Goal: Transaction & Acquisition: Purchase product/service

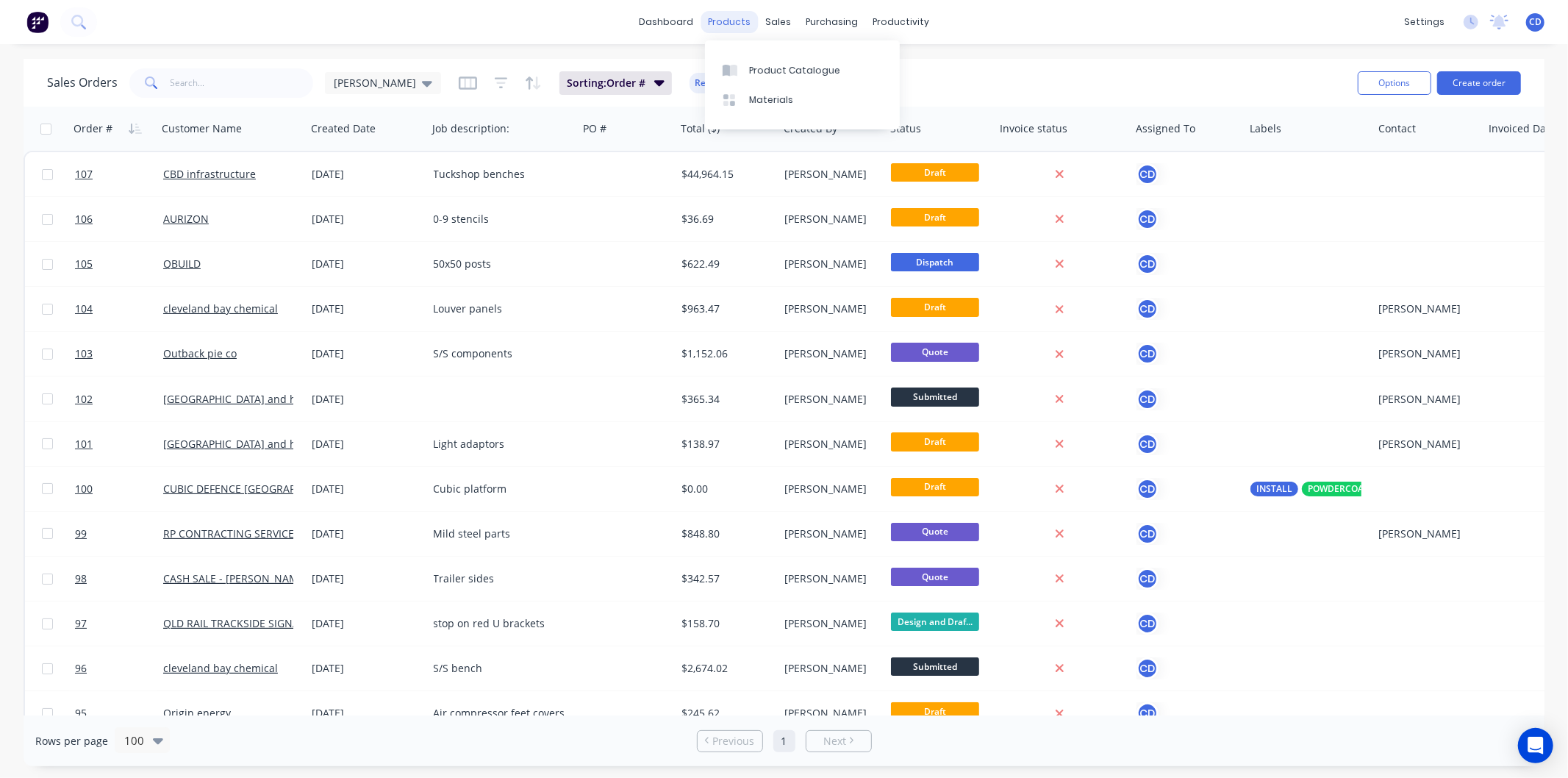
click at [741, 24] on div "products" at bounding box center [729, 21] width 58 height 22
click at [769, 67] on div "Product Catalogue" at bounding box center [794, 70] width 91 height 13
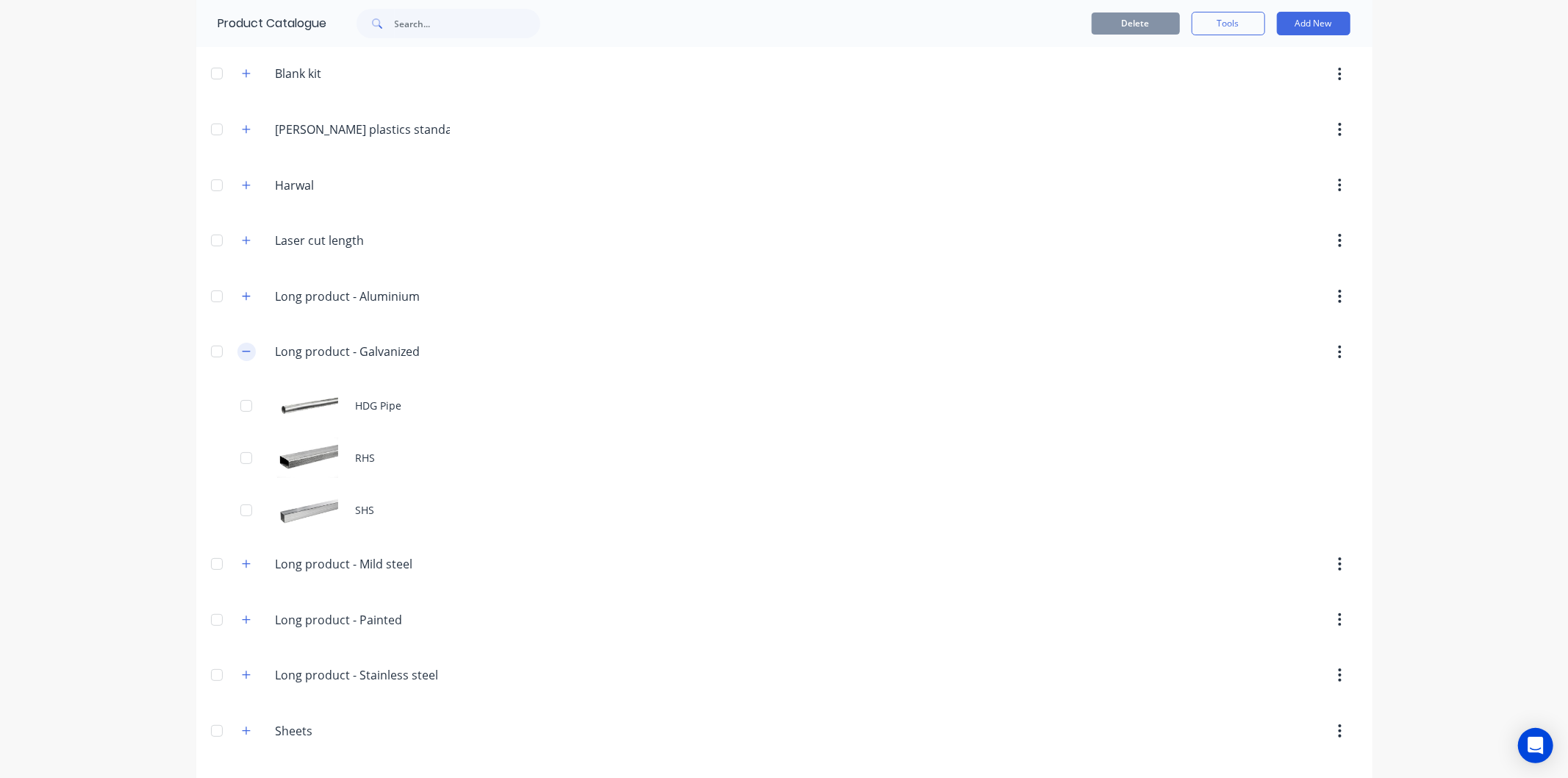
click at [238, 347] on button "button" at bounding box center [247, 351] width 19 height 19
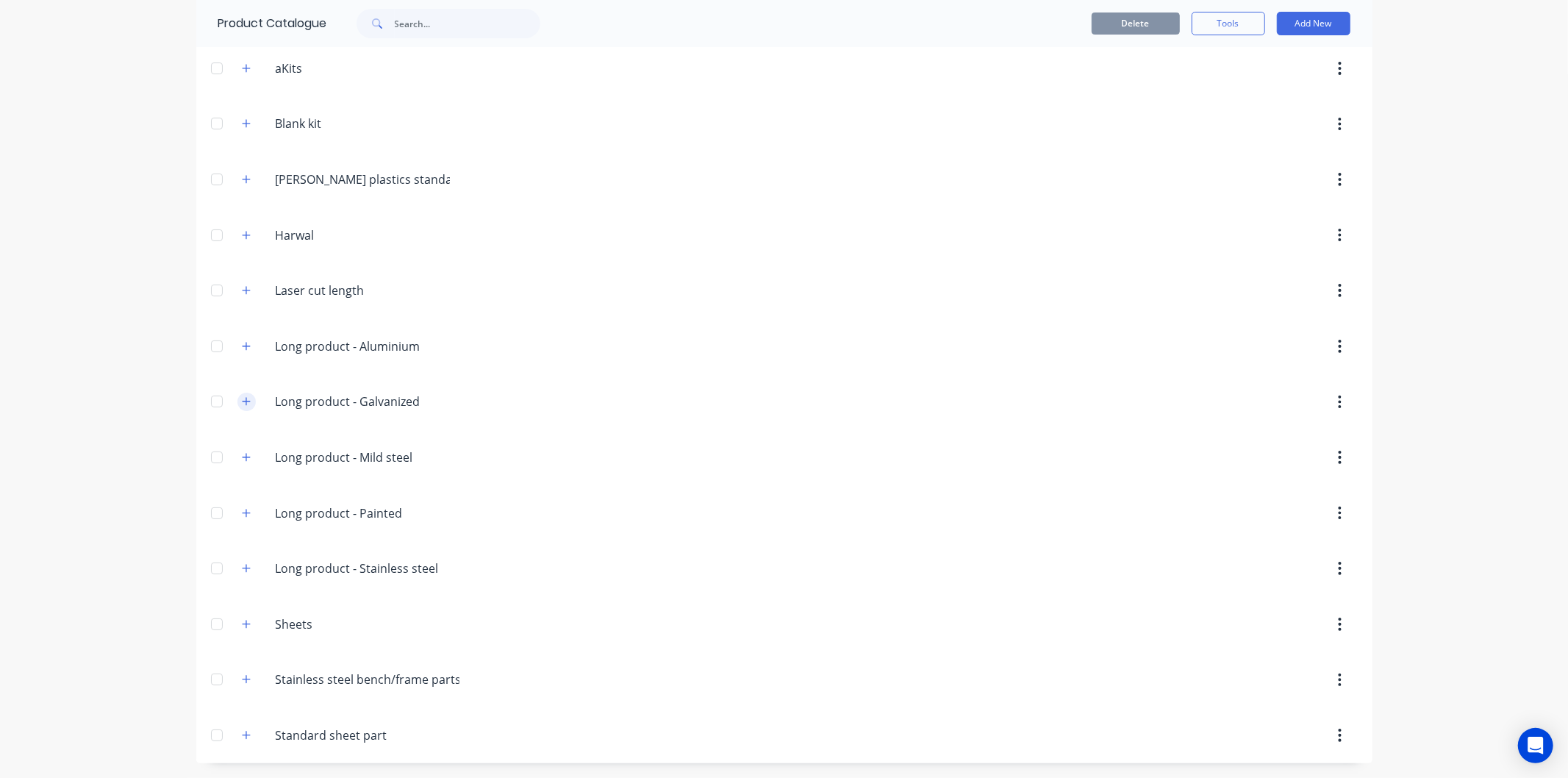
scroll to position [114, 0]
click at [242, 347] on icon "button" at bounding box center [247, 346] width 9 height 11
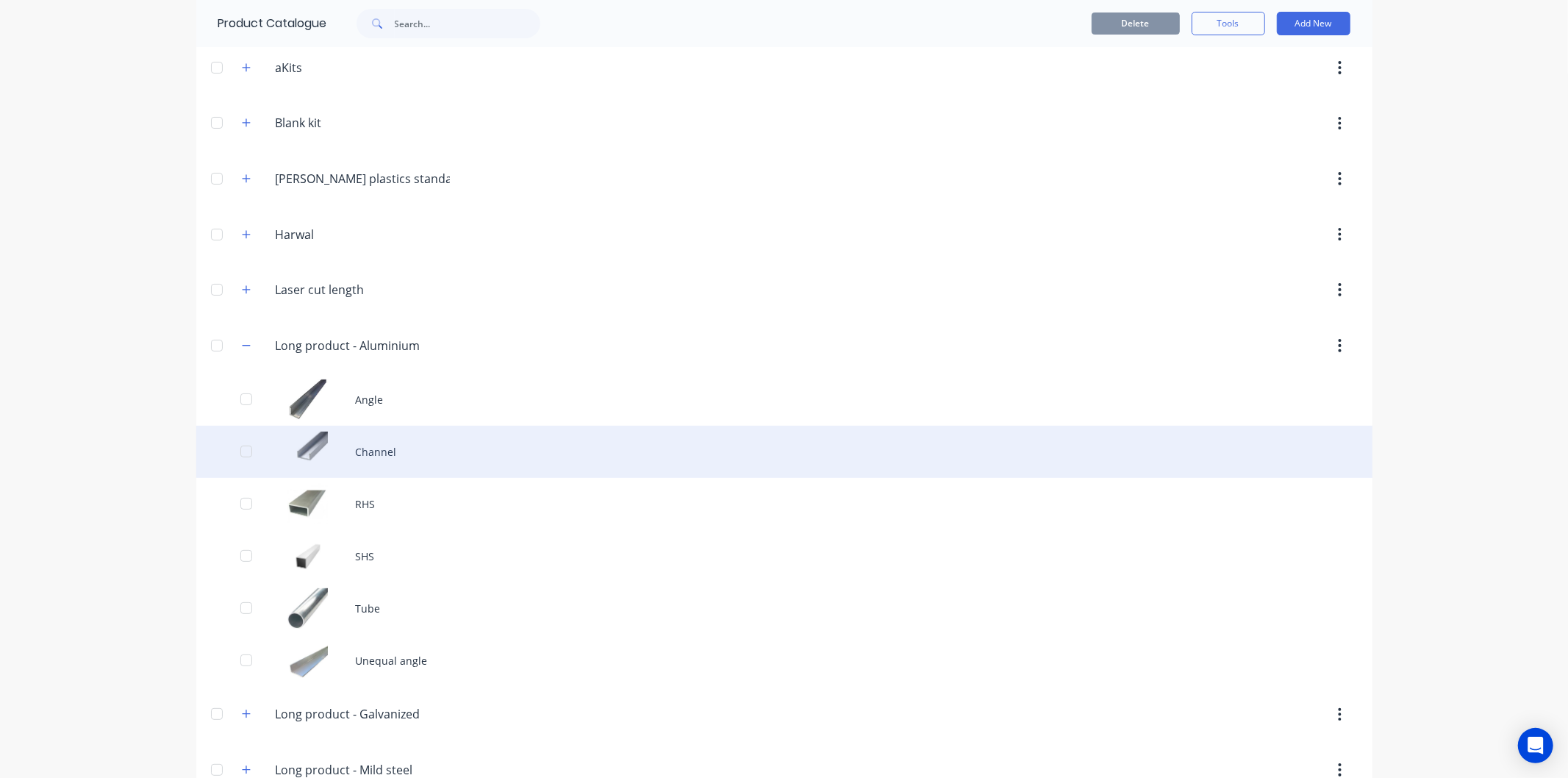
scroll to position [195, 0]
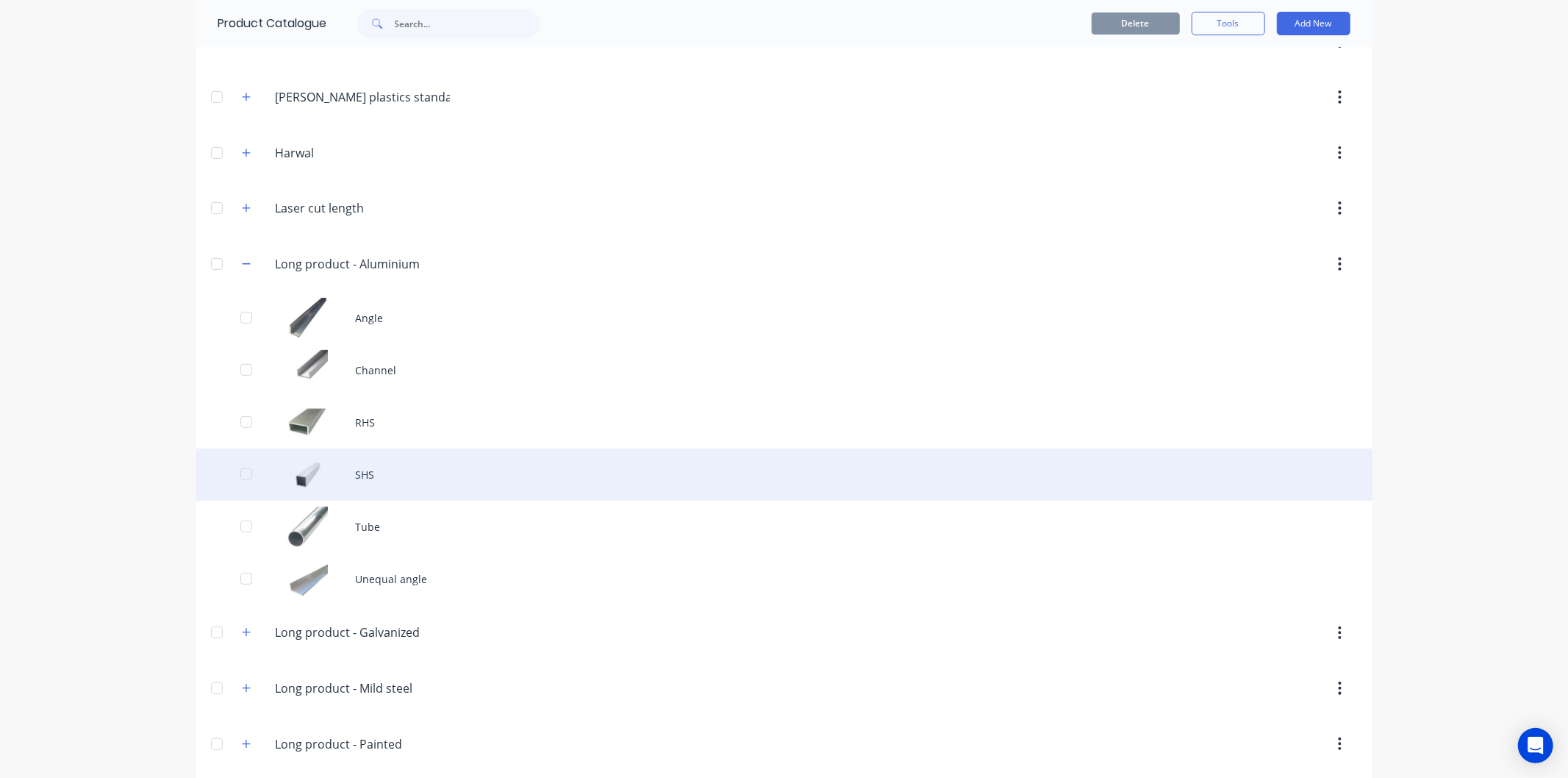
click at [354, 481] on div "SHS" at bounding box center [784, 474] width 1177 height 52
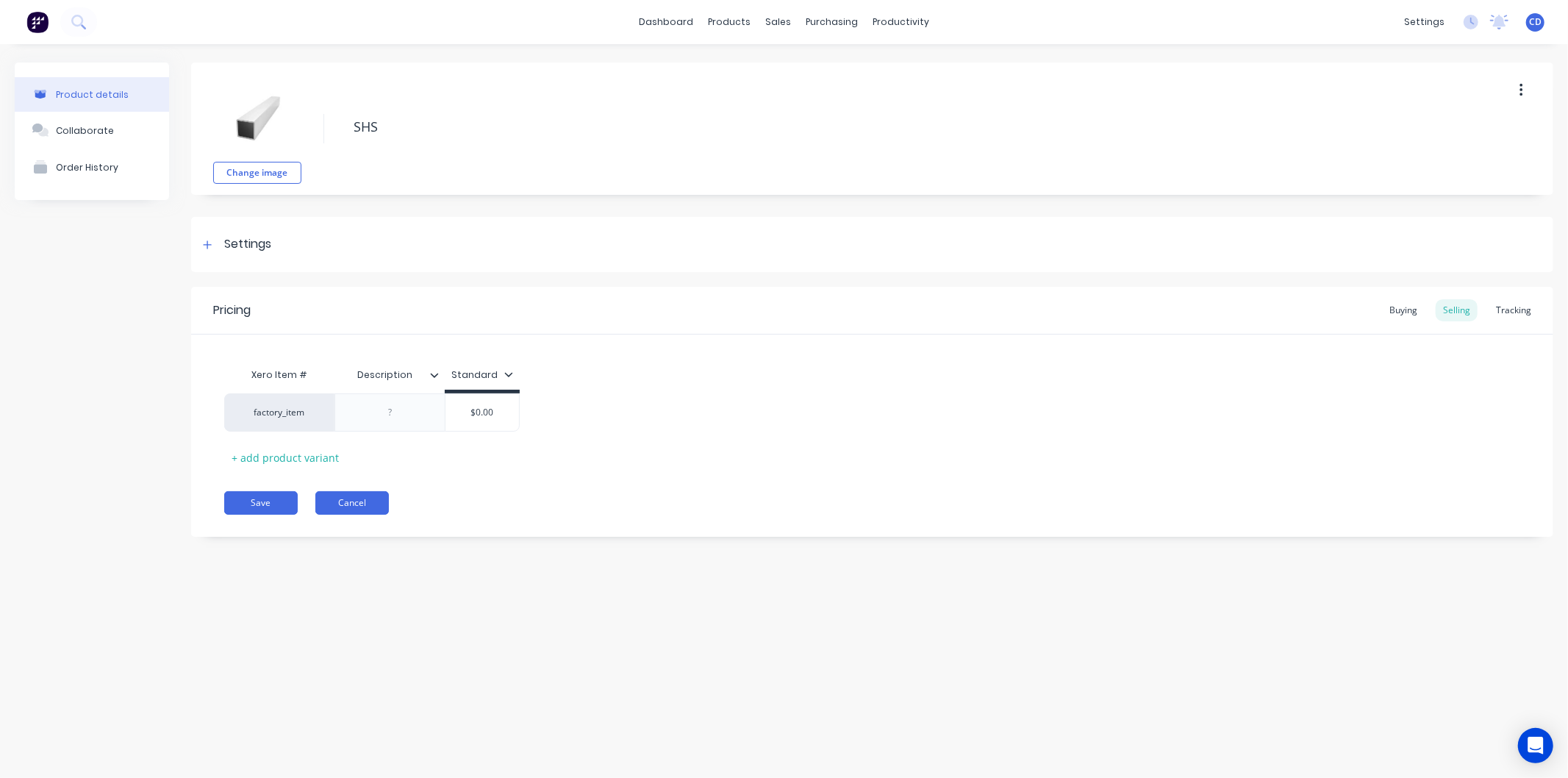
click at [371, 498] on button "Cancel" at bounding box center [351, 502] width 74 height 24
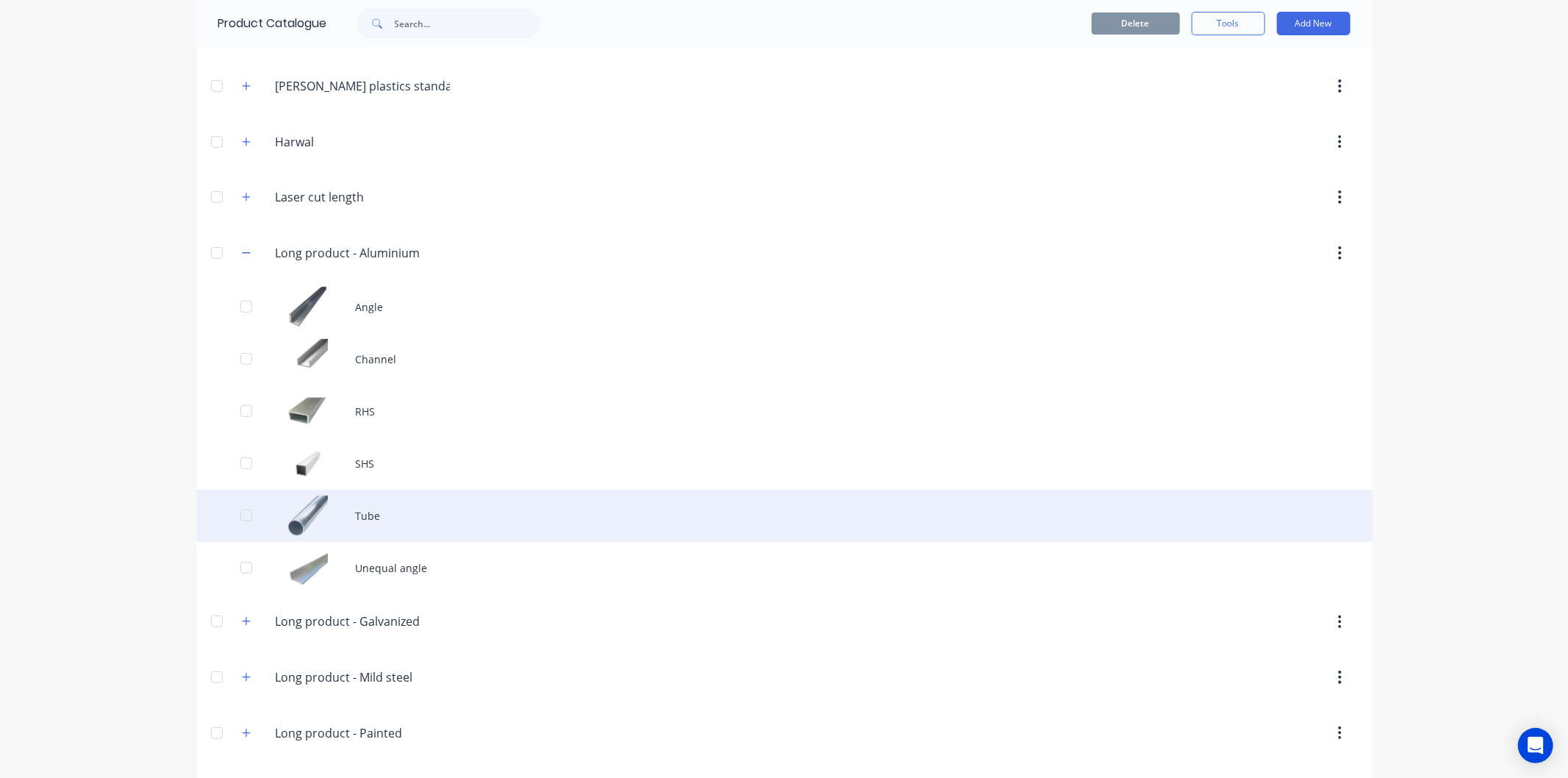
scroll to position [245, 0]
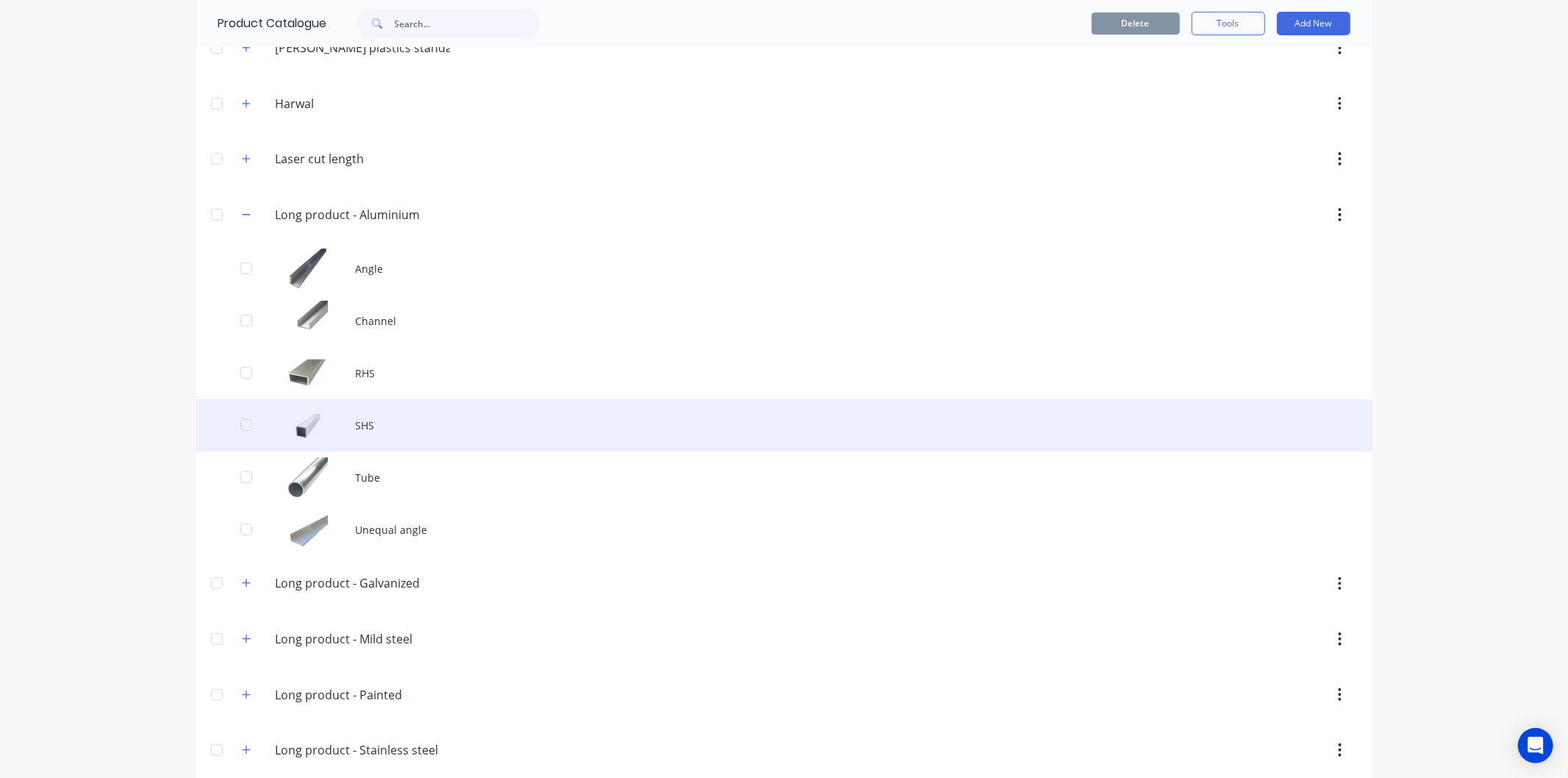
click at [367, 422] on div "SHS" at bounding box center [784, 425] width 1177 height 52
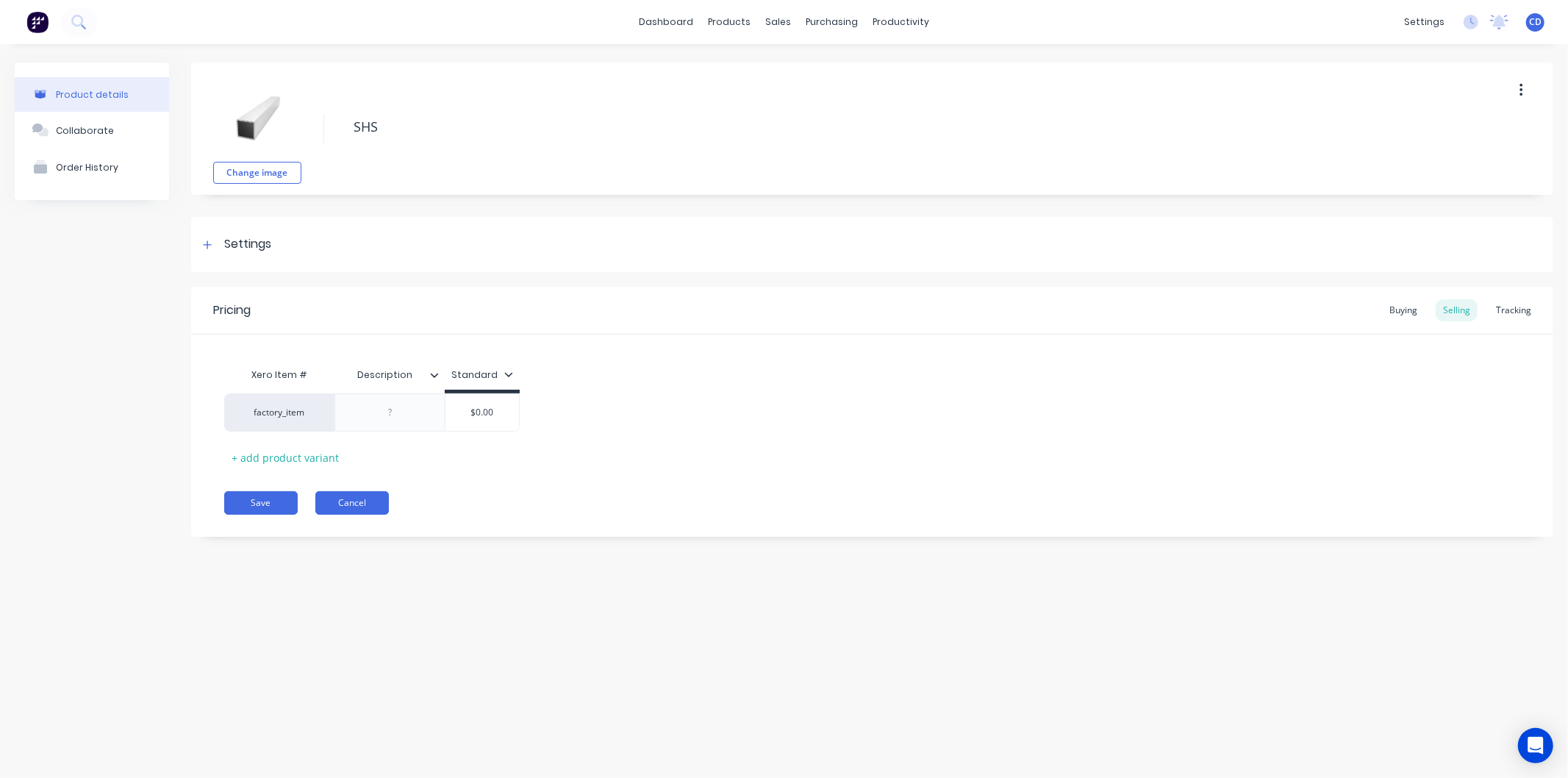
click at [360, 494] on button "Cancel" at bounding box center [351, 502] width 74 height 24
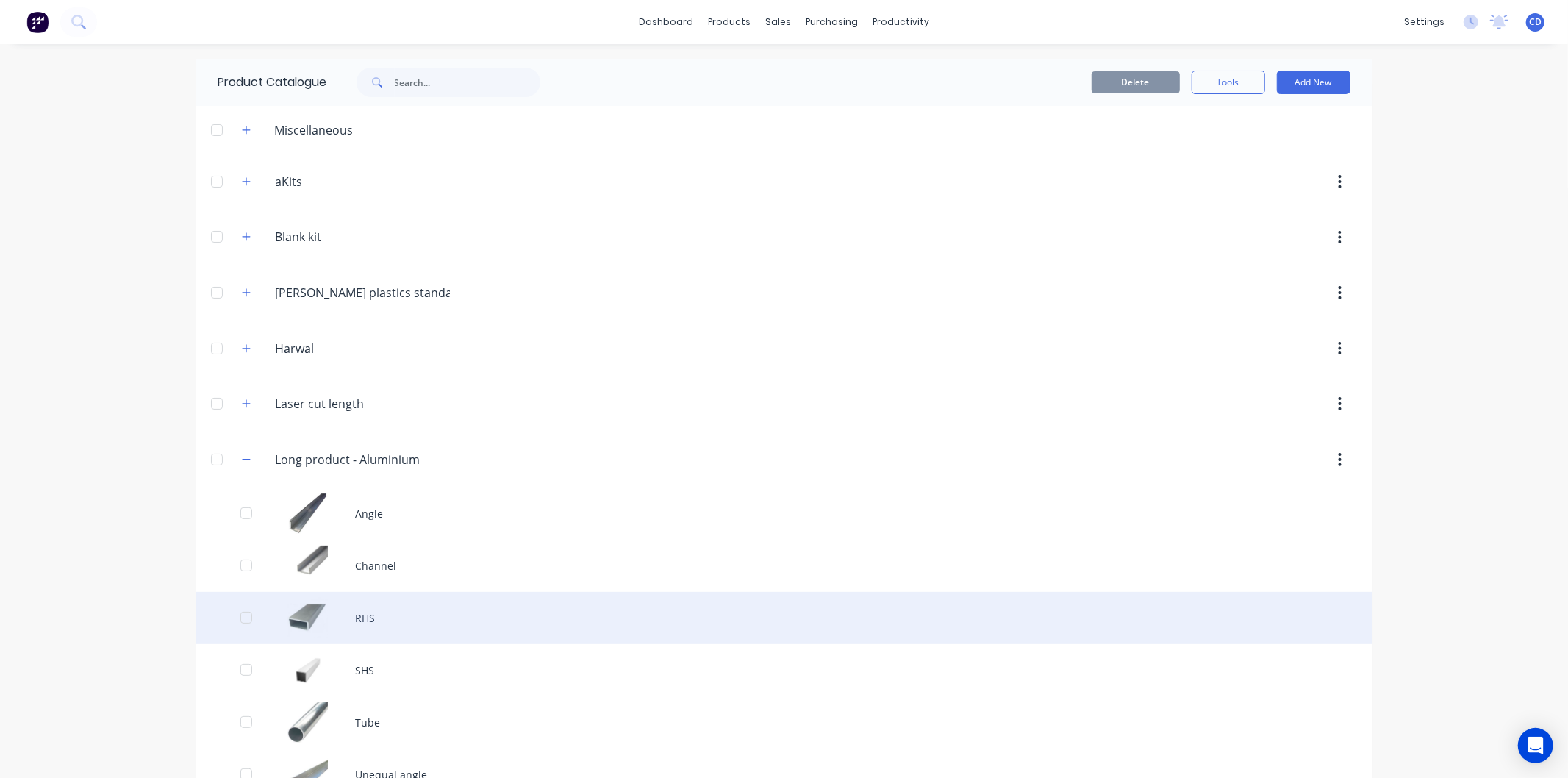
click at [374, 606] on div "RHS" at bounding box center [784, 617] width 1177 height 52
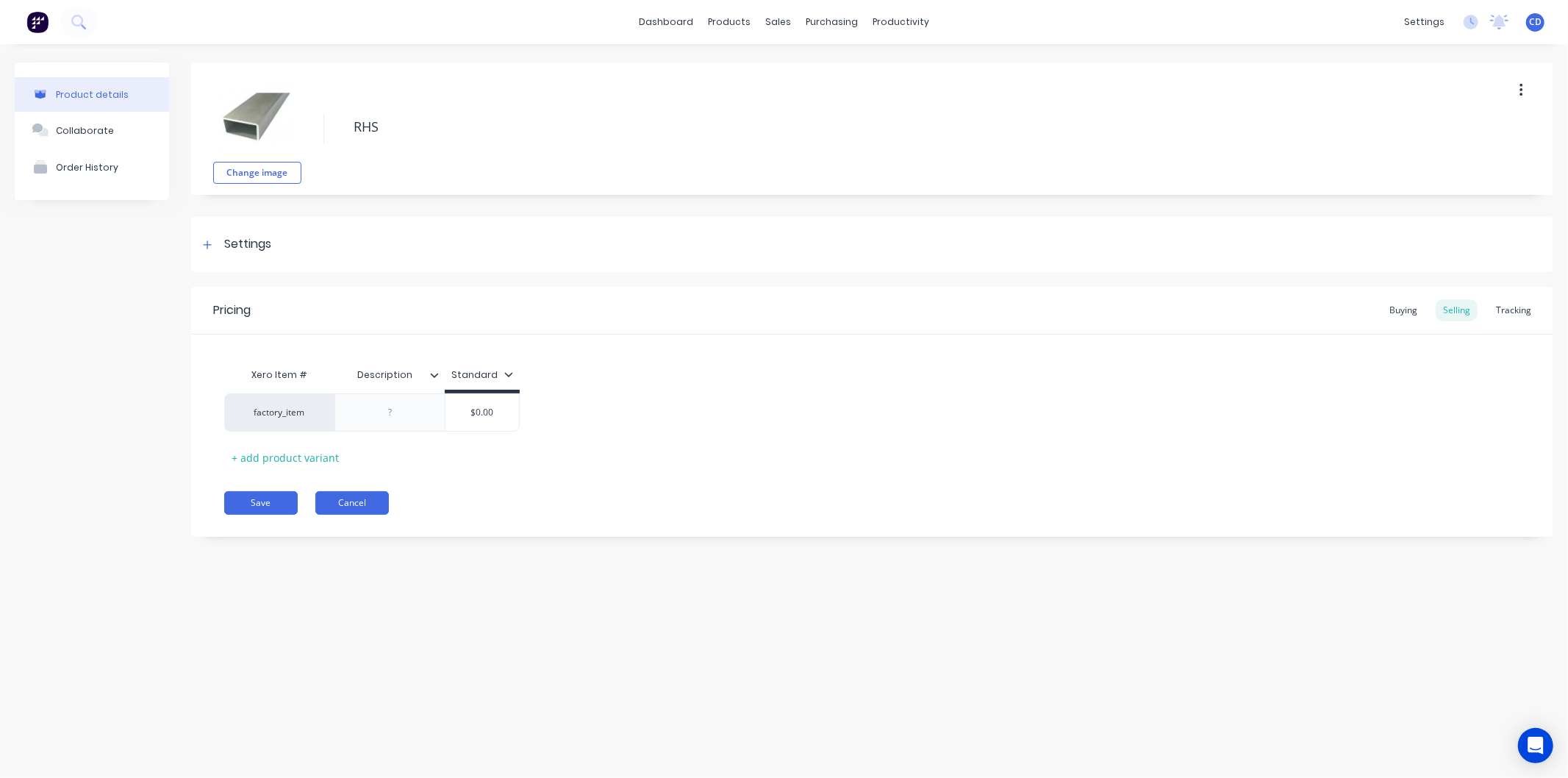
click at [366, 503] on button "Cancel" at bounding box center [351, 502] width 74 height 24
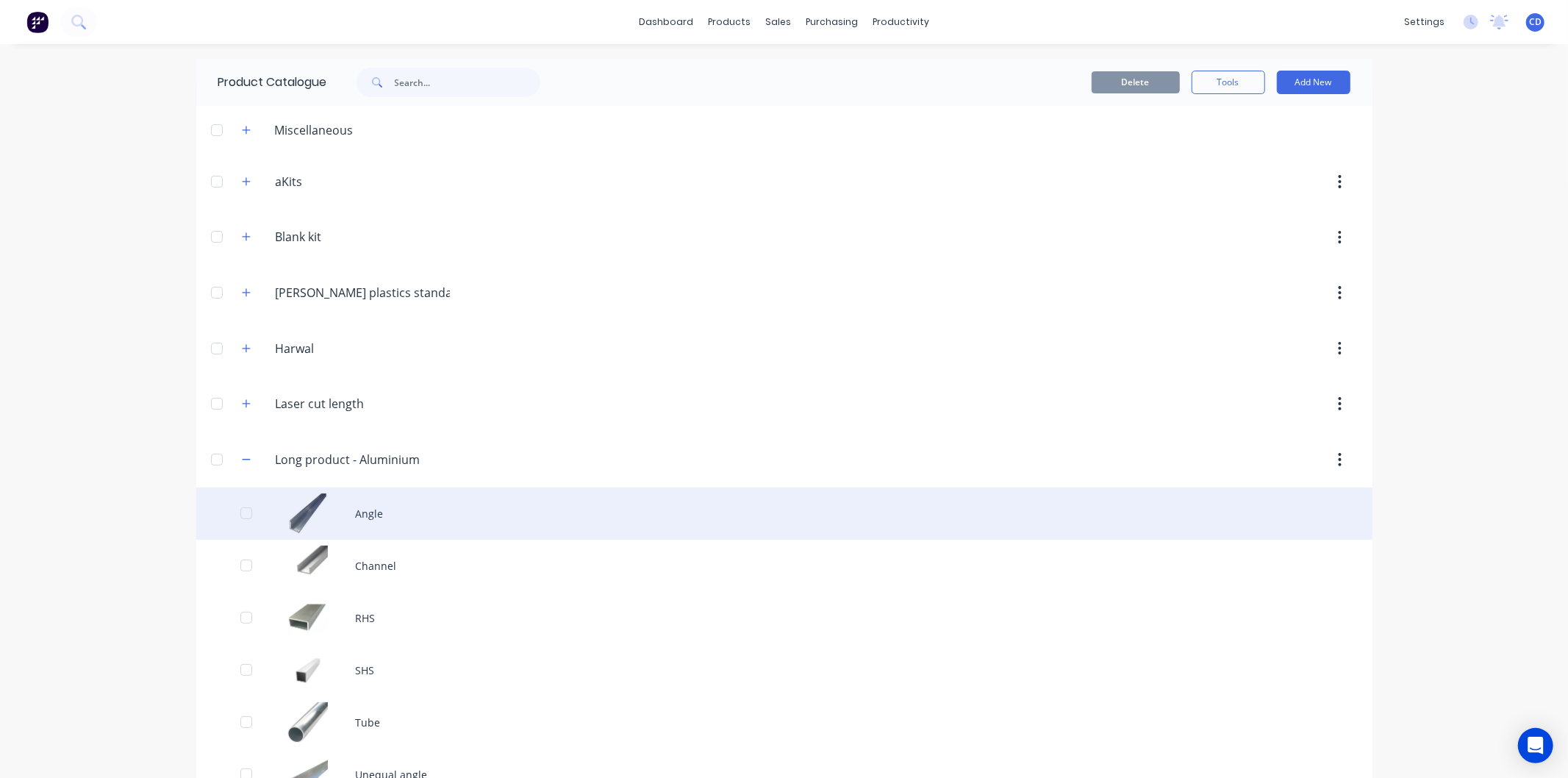
click at [375, 504] on div "Angle" at bounding box center [784, 513] width 1177 height 52
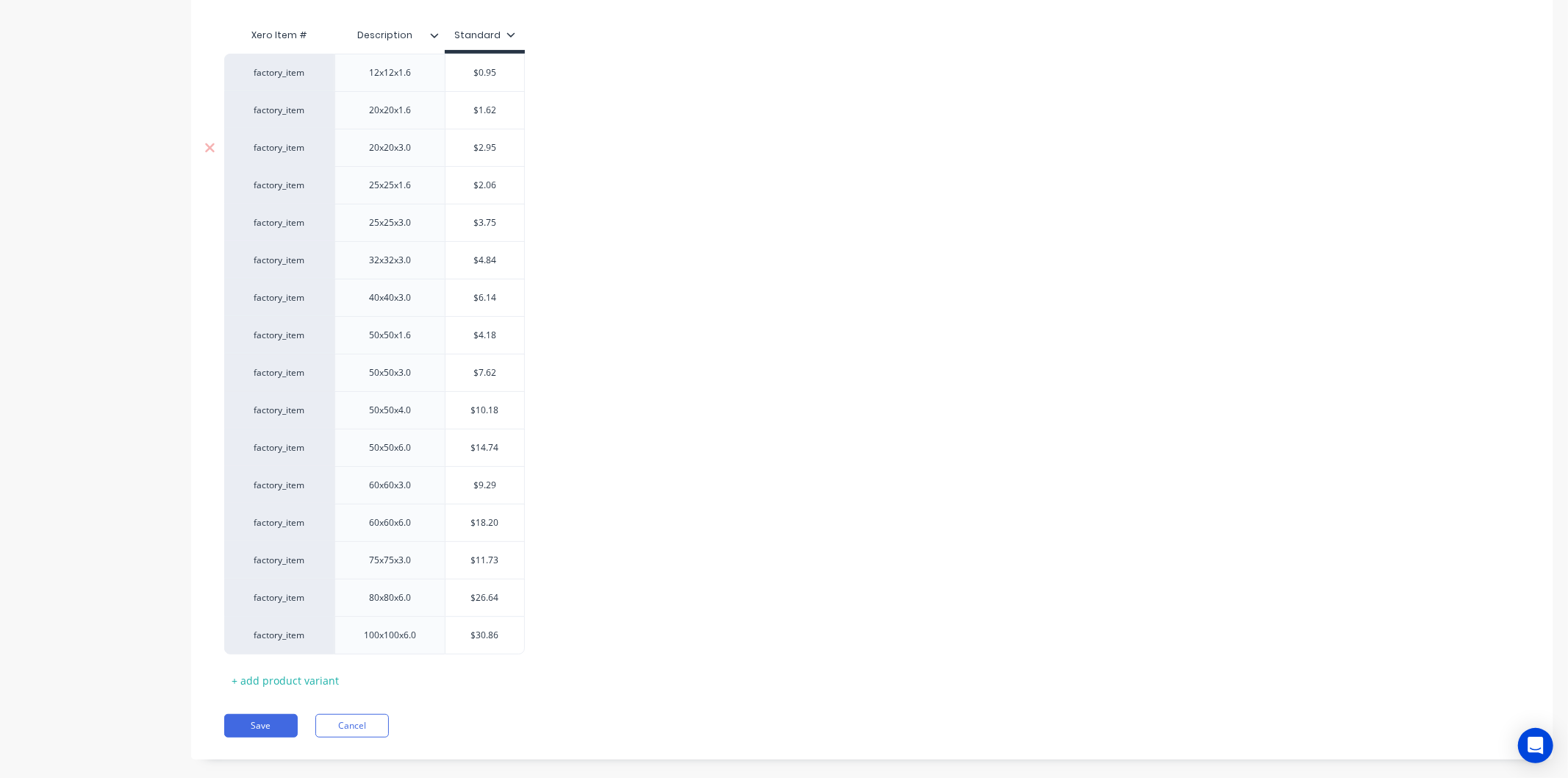
scroll to position [362, 0]
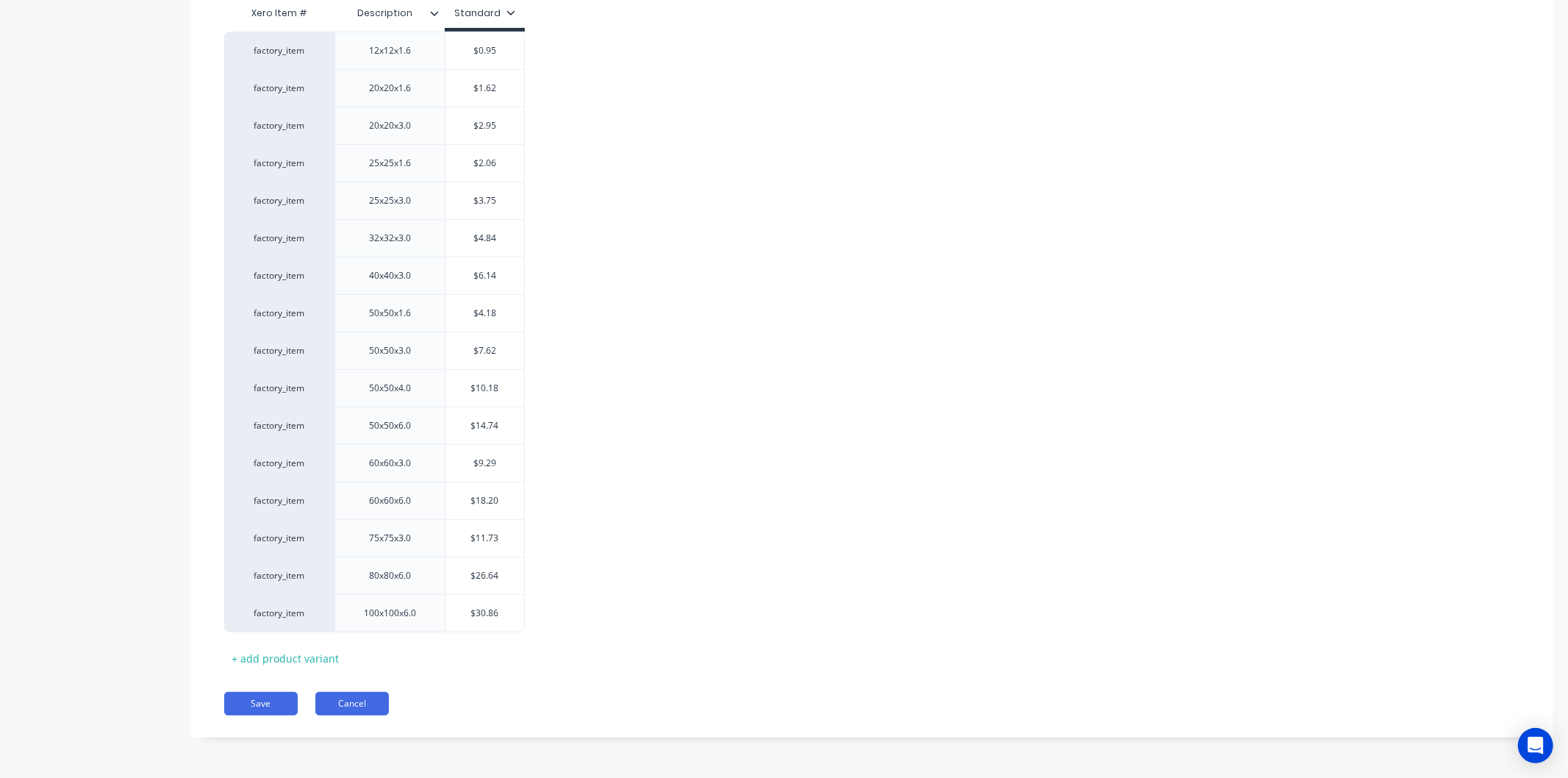
click at [362, 699] on button "Cancel" at bounding box center [351, 703] width 74 height 24
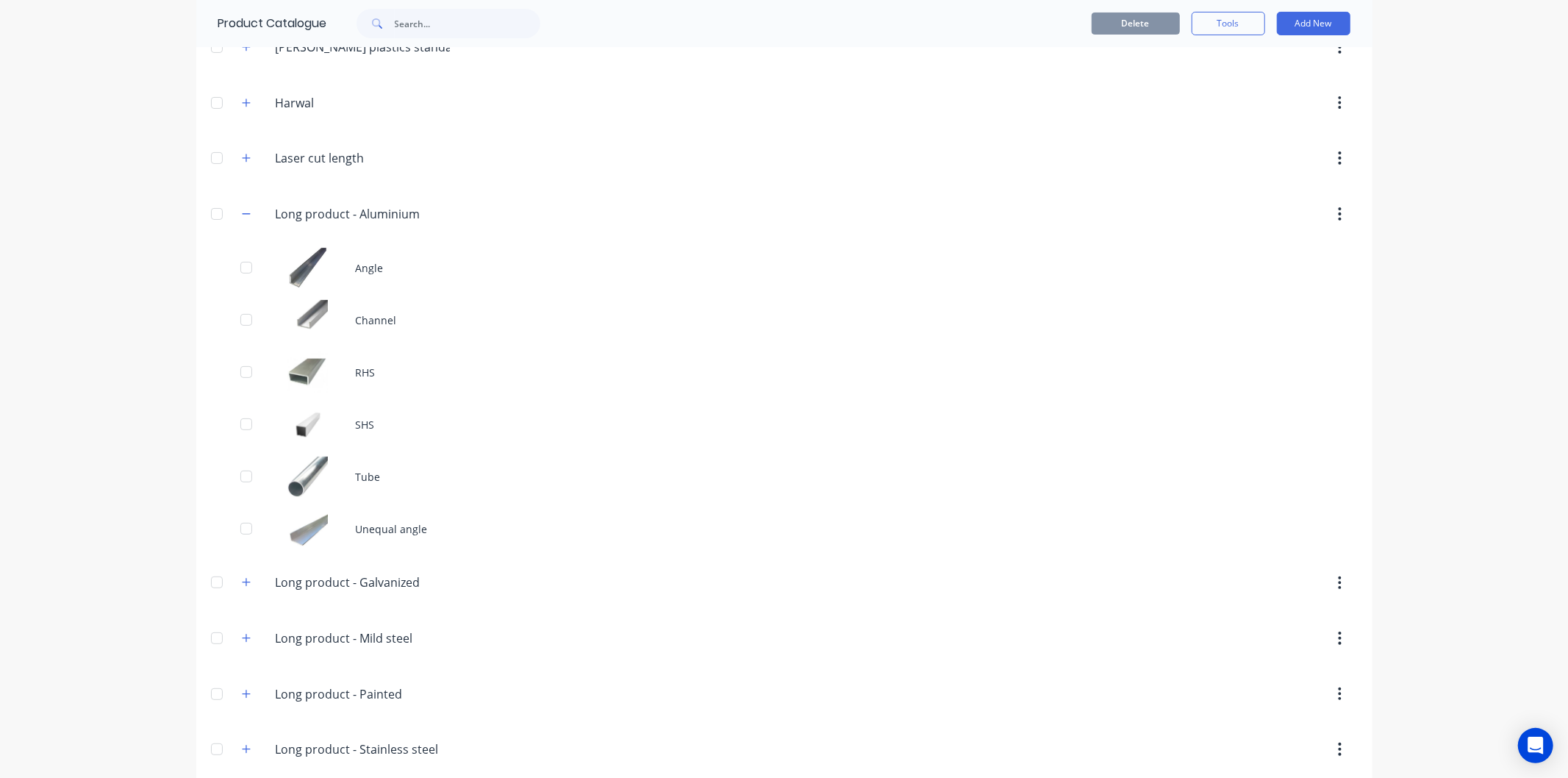
scroll to position [326, 0]
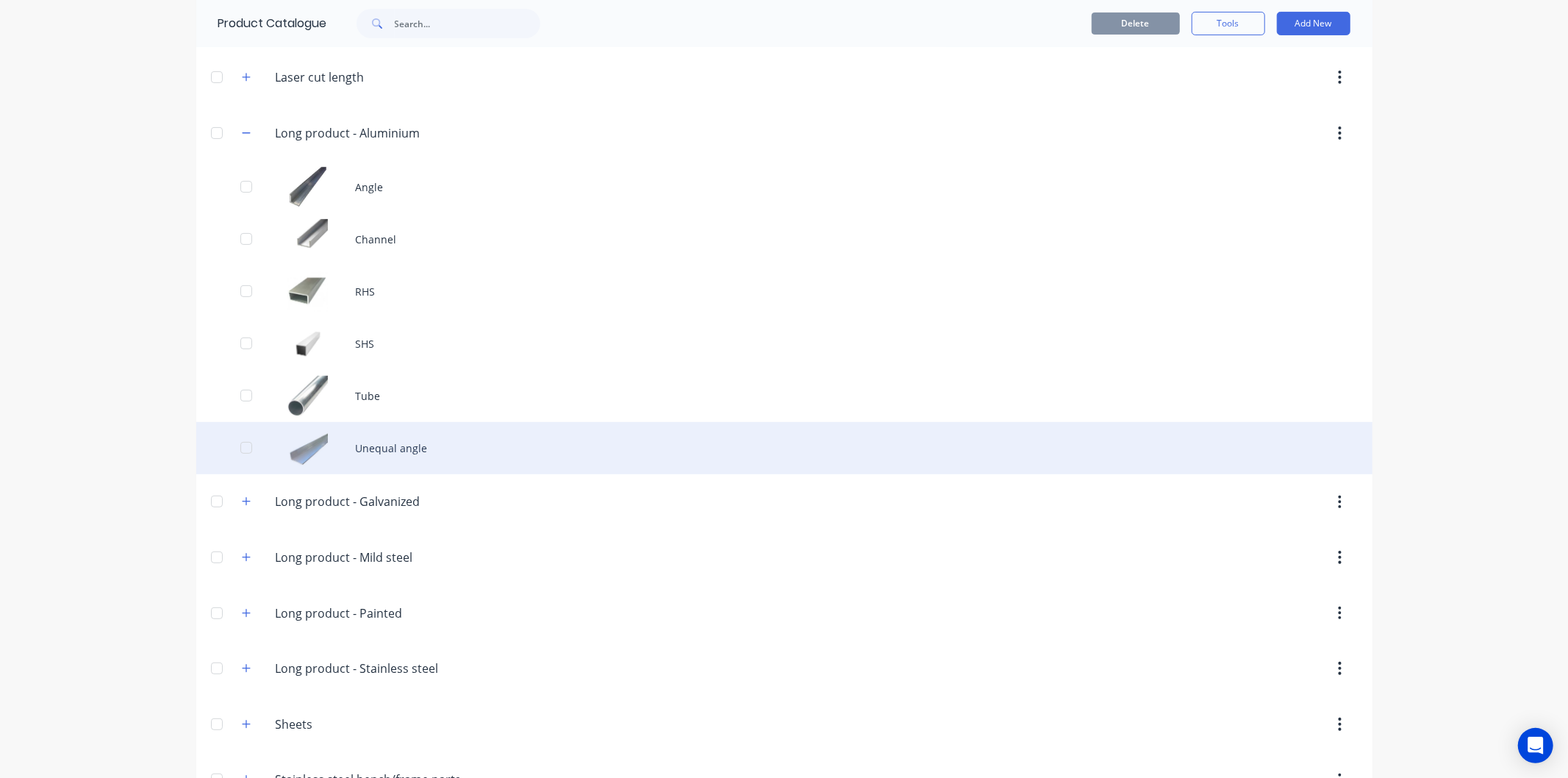
click at [400, 459] on div "Unequal angle" at bounding box center [784, 448] width 1177 height 52
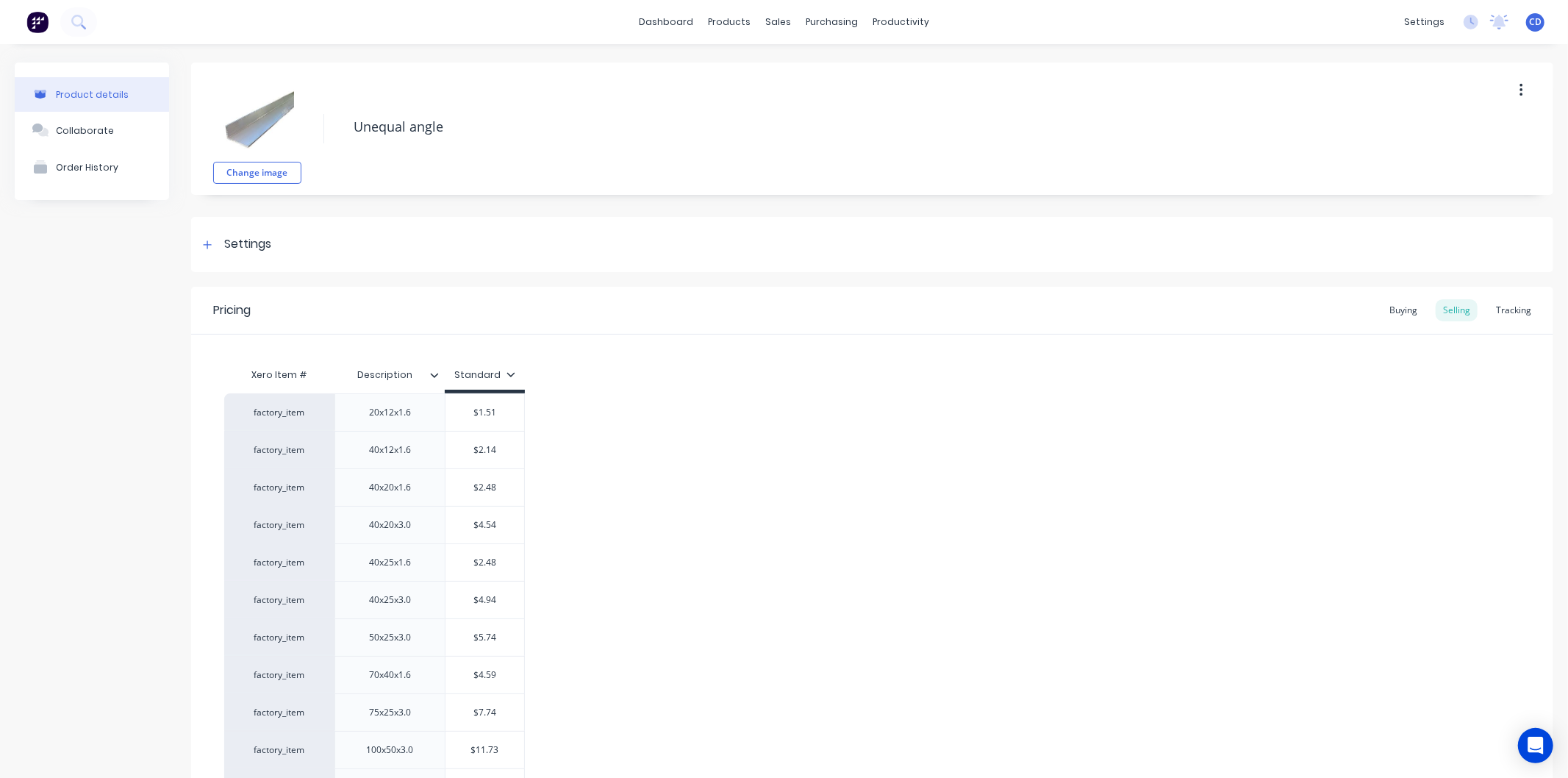
type textarea "x"
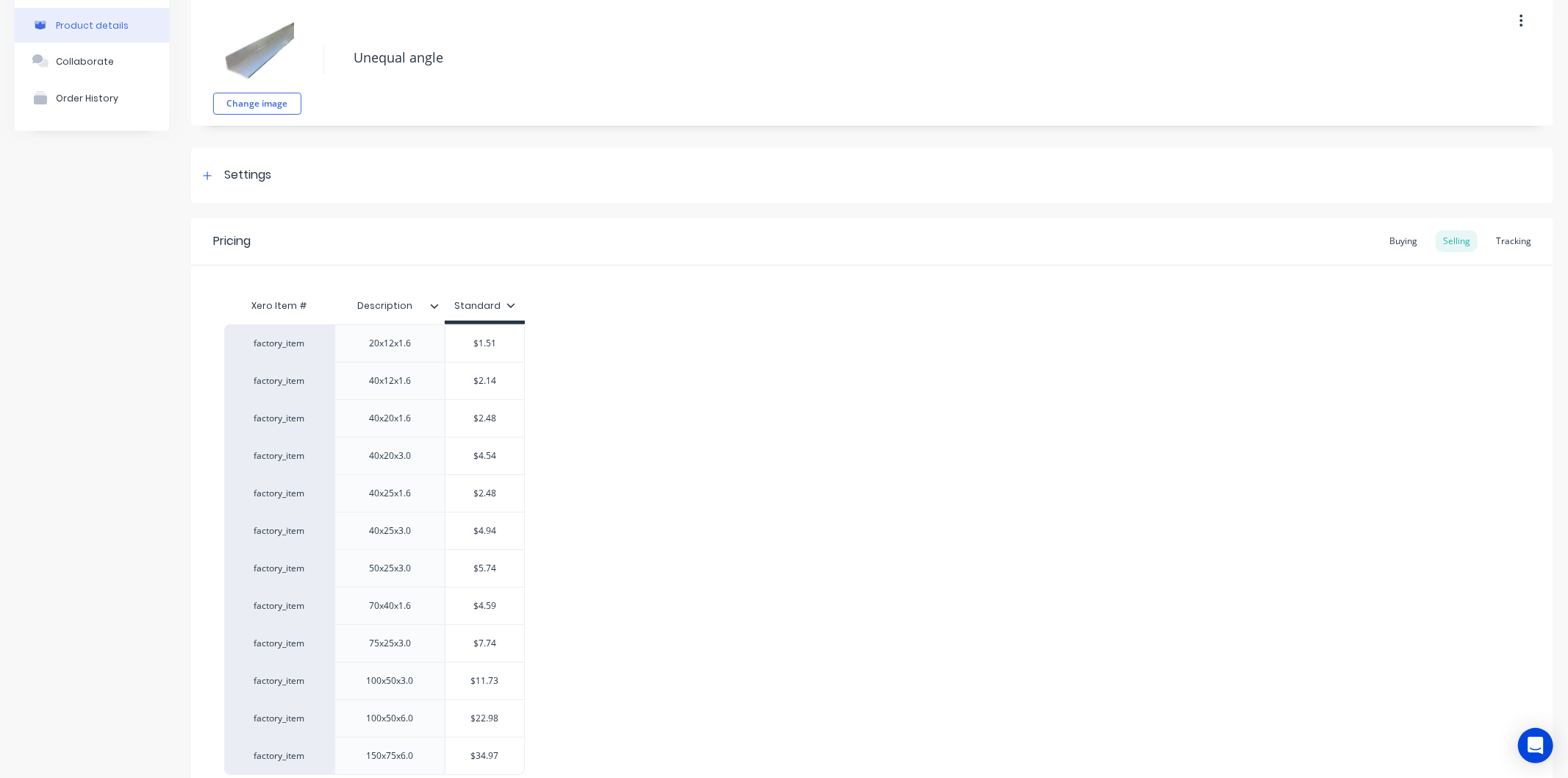
scroll to position [212, 0]
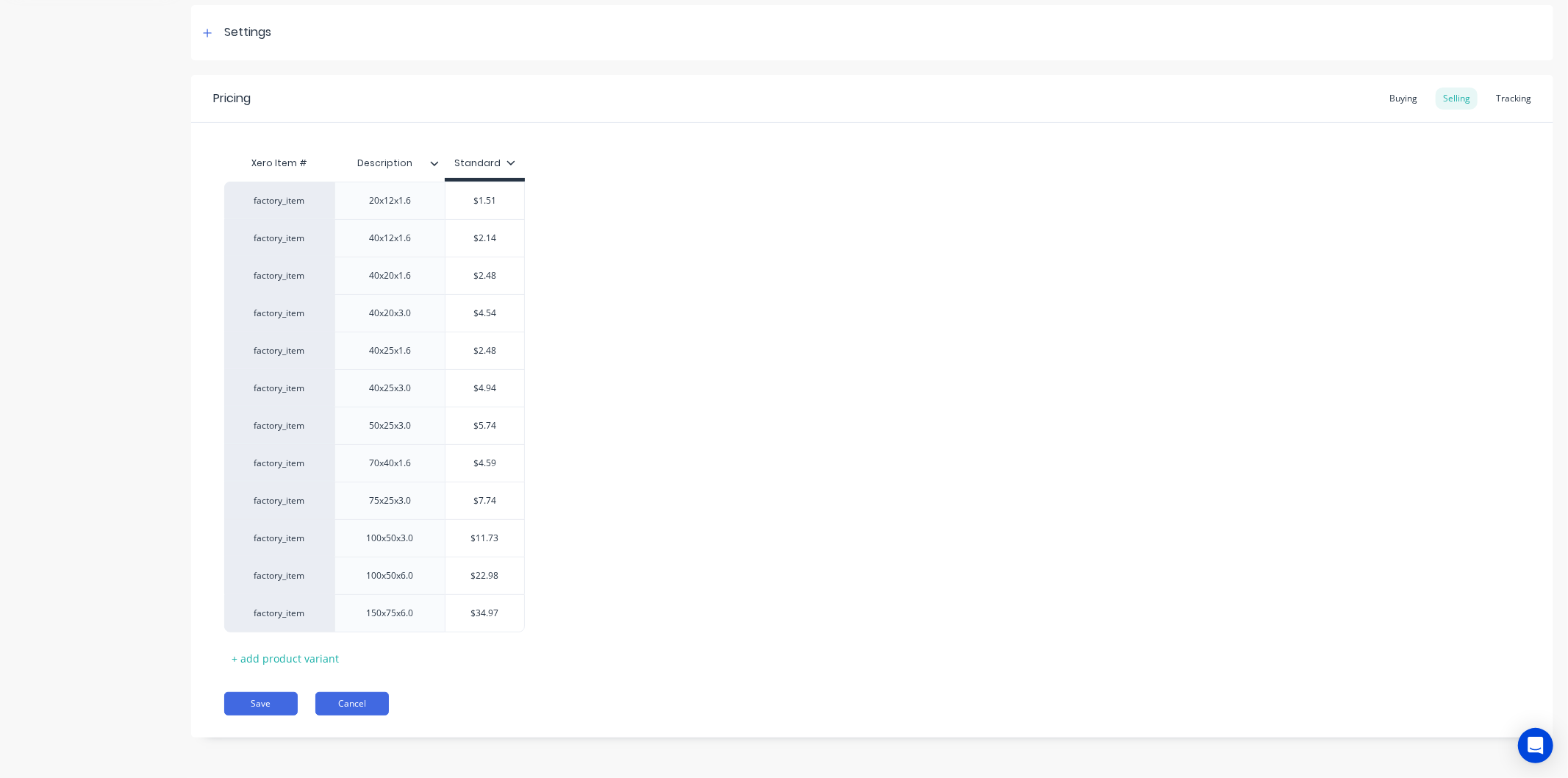
click at [364, 695] on button "Cancel" at bounding box center [351, 703] width 74 height 24
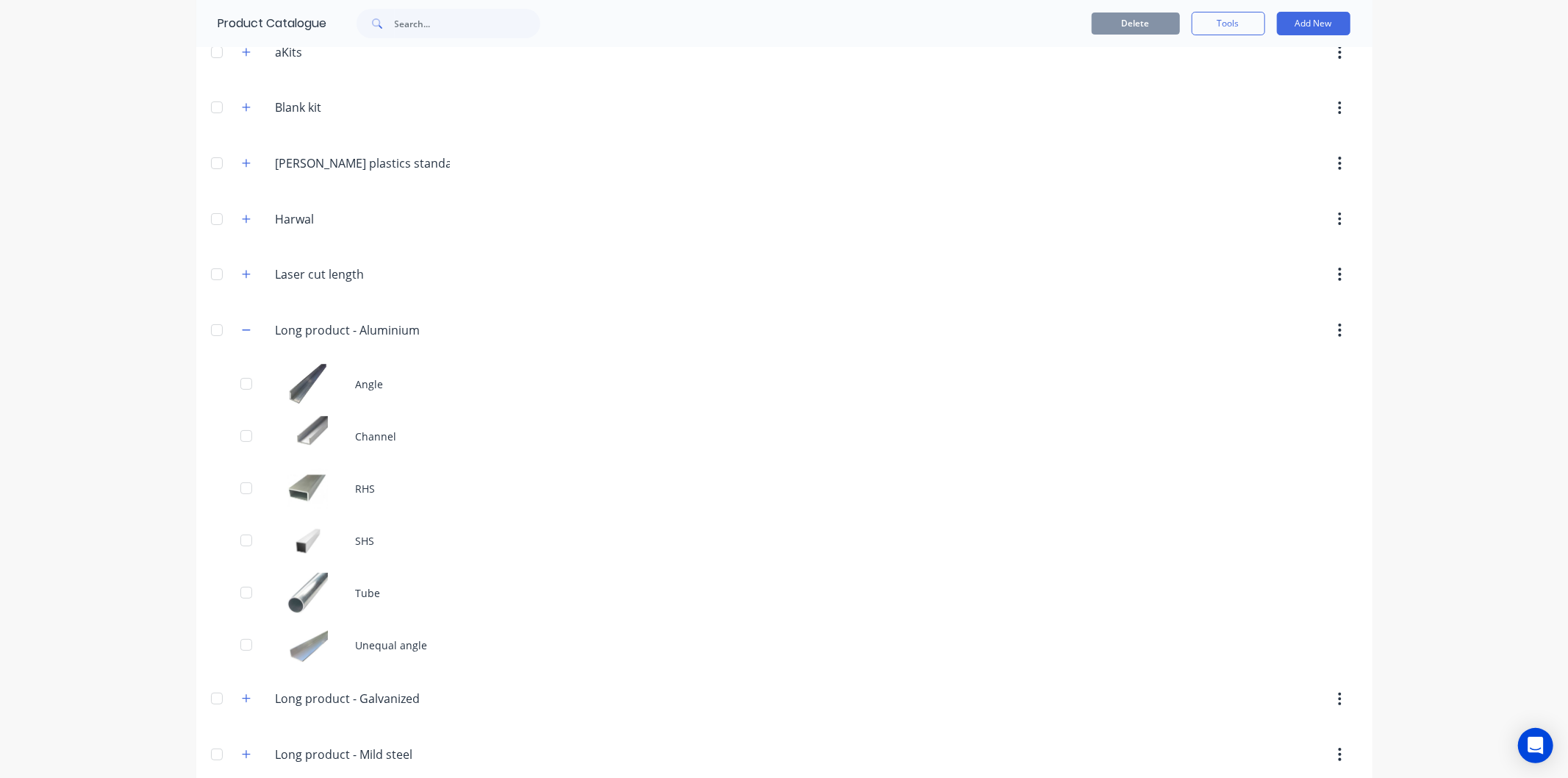
scroll to position [82, 0]
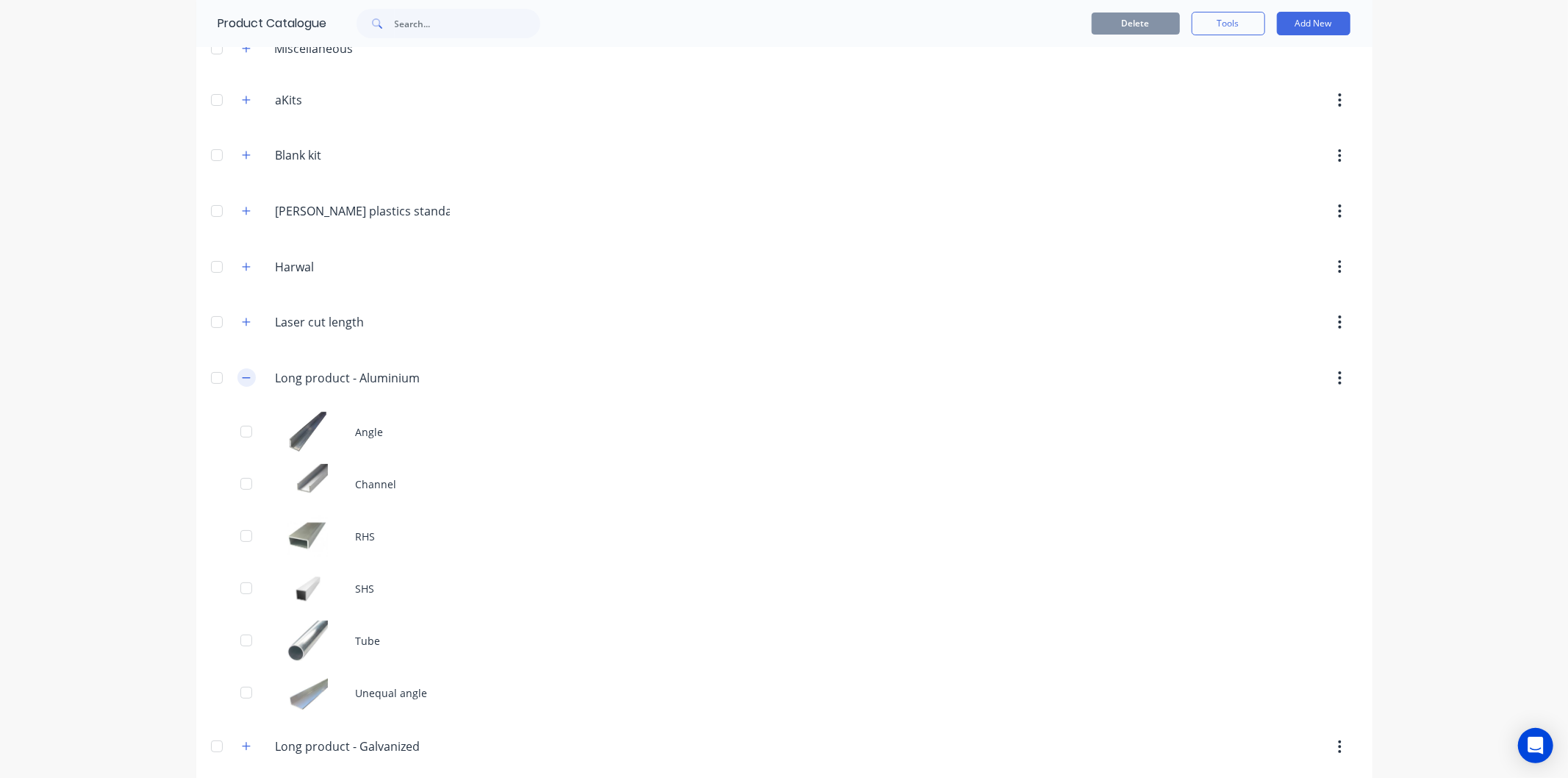
click at [247, 373] on button "button" at bounding box center [247, 377] width 19 height 19
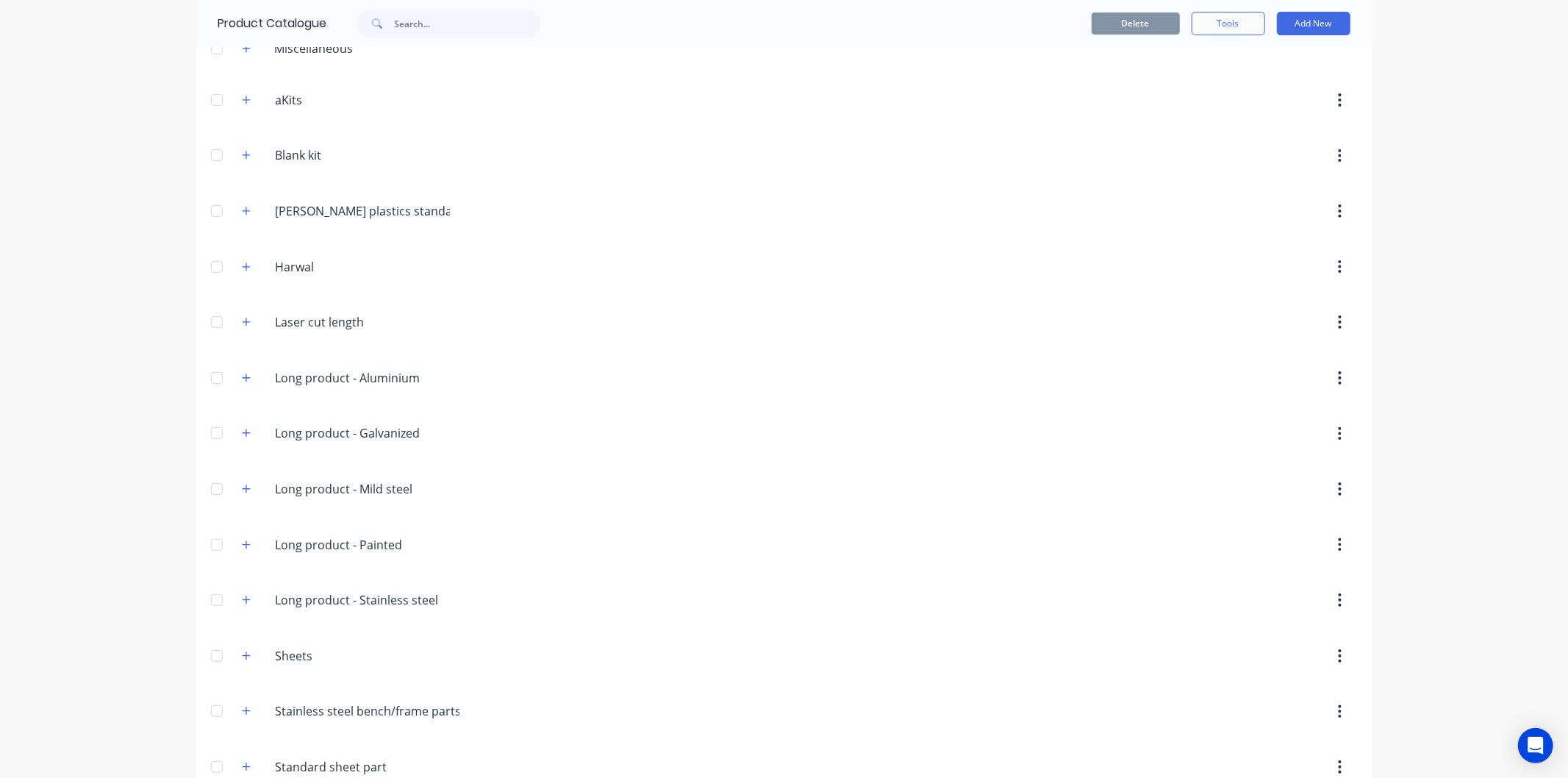
scroll to position [0, 0]
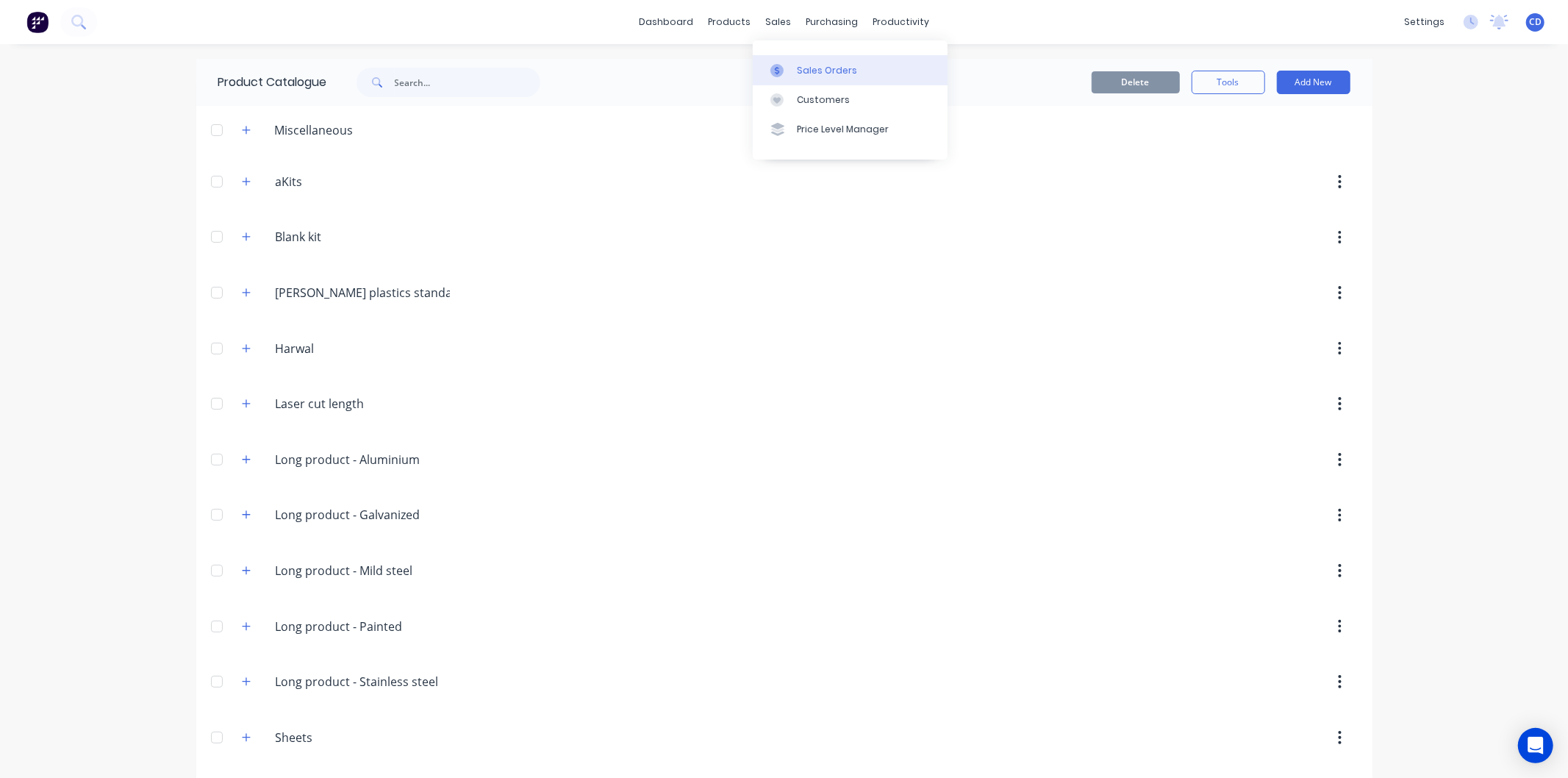
click at [805, 67] on div "Sales Orders" at bounding box center [827, 70] width 60 height 13
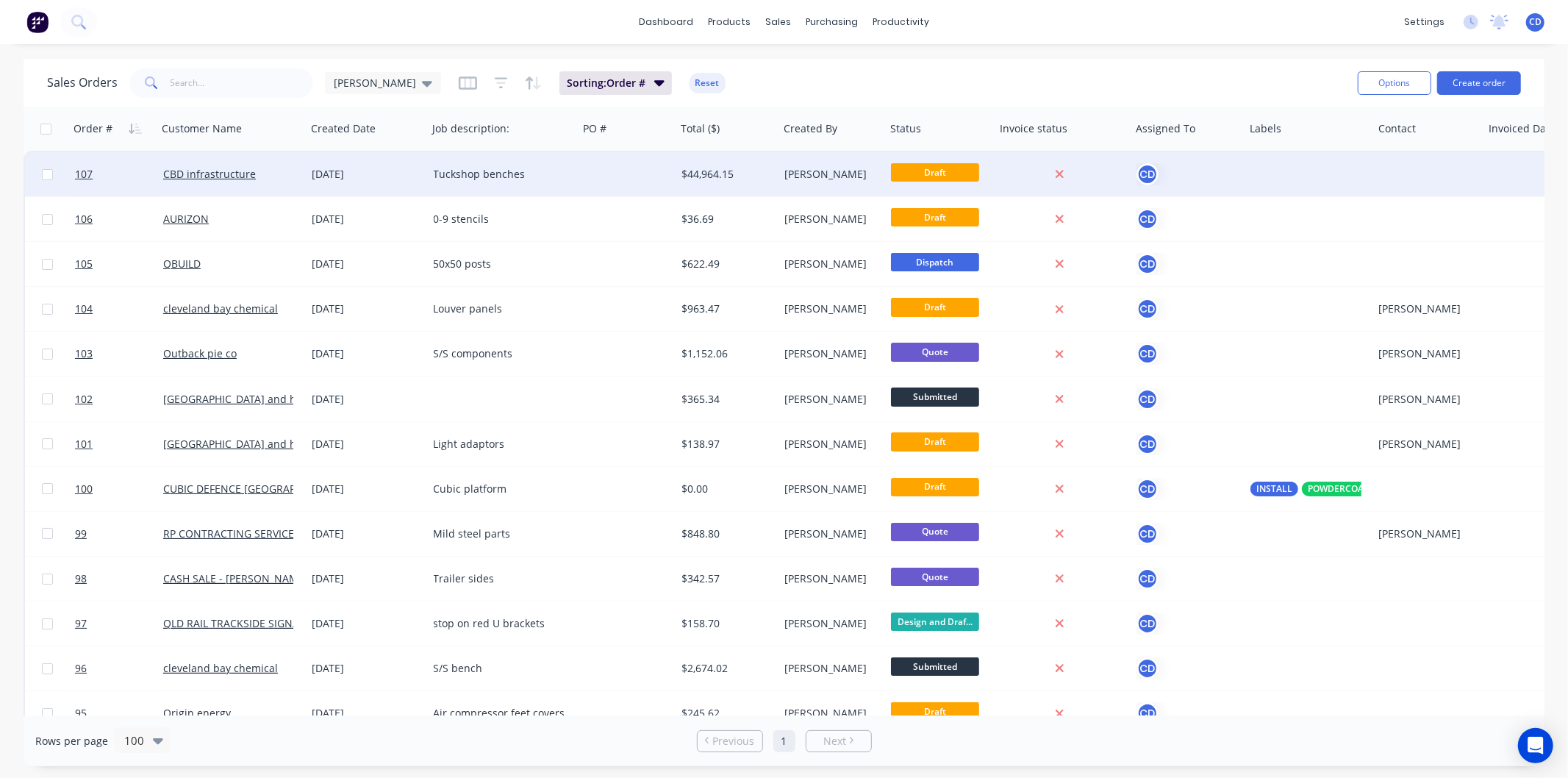
click at [327, 174] on div "[DATE]" at bounding box center [366, 174] width 109 height 15
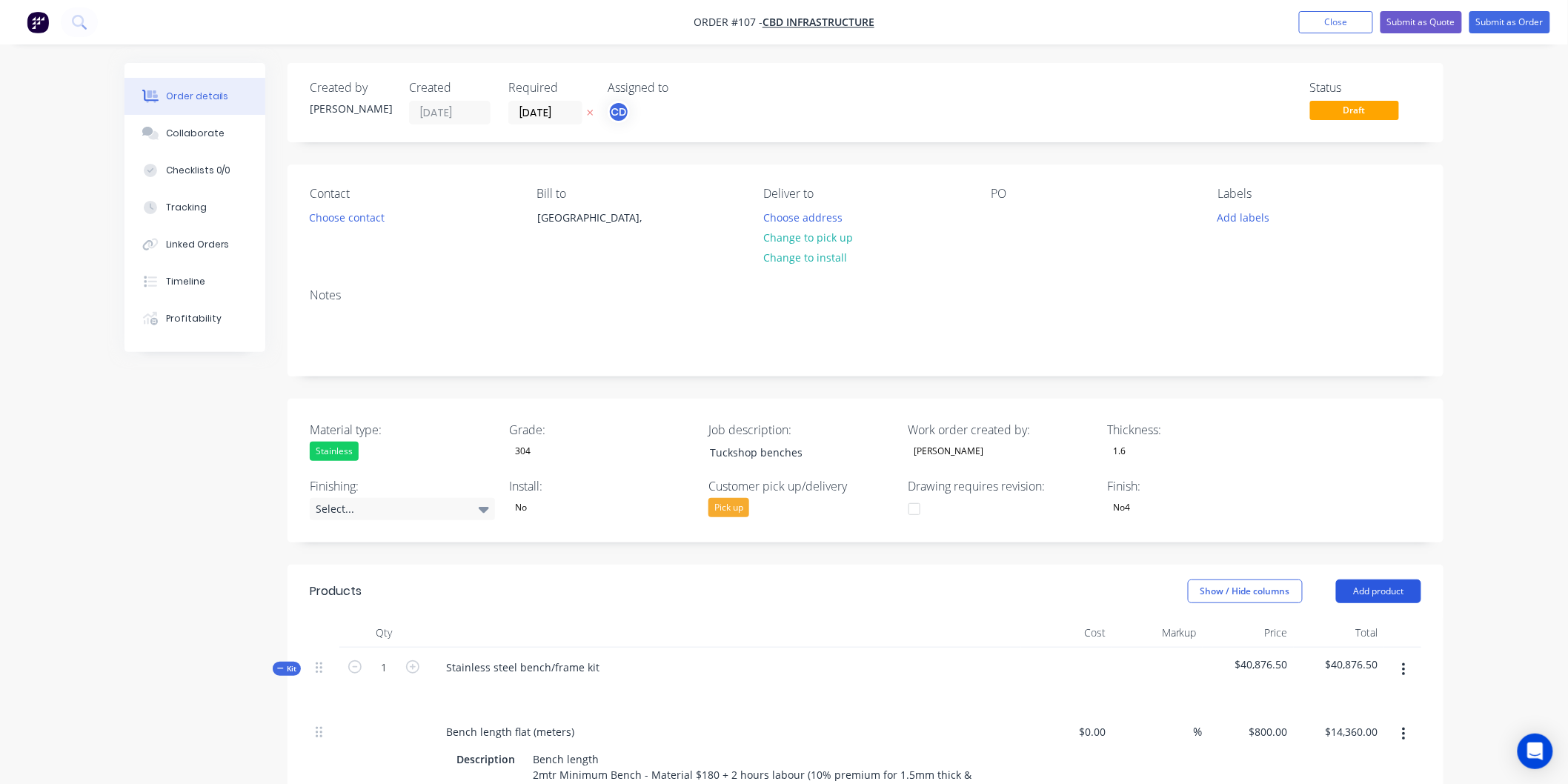
click at [1360, 597] on button "Add product" at bounding box center [1378, 591] width 85 height 24
click at [1329, 633] on div "Product catalogue" at bounding box center [1352, 628] width 114 height 21
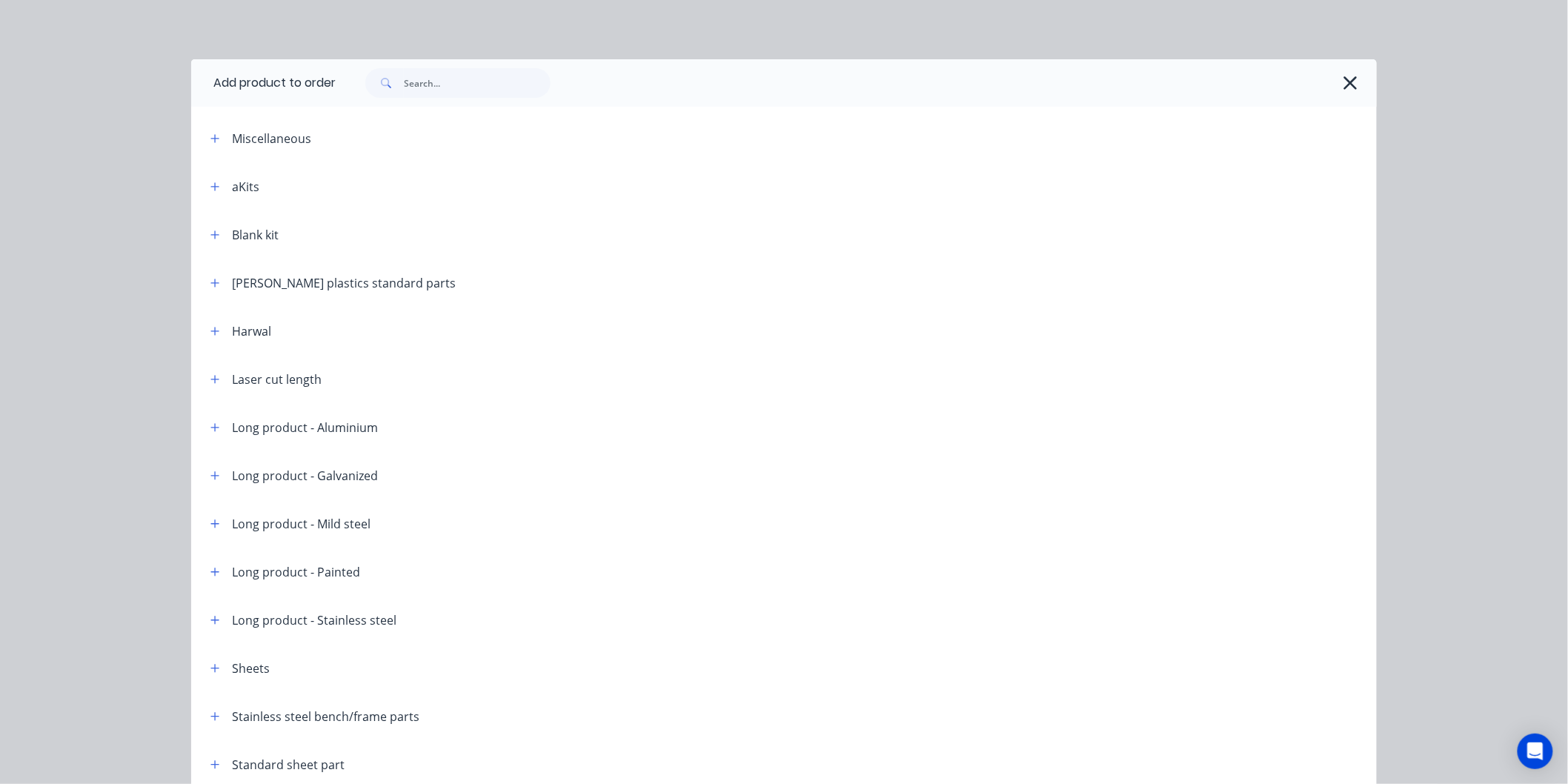
scroll to position [69, 0]
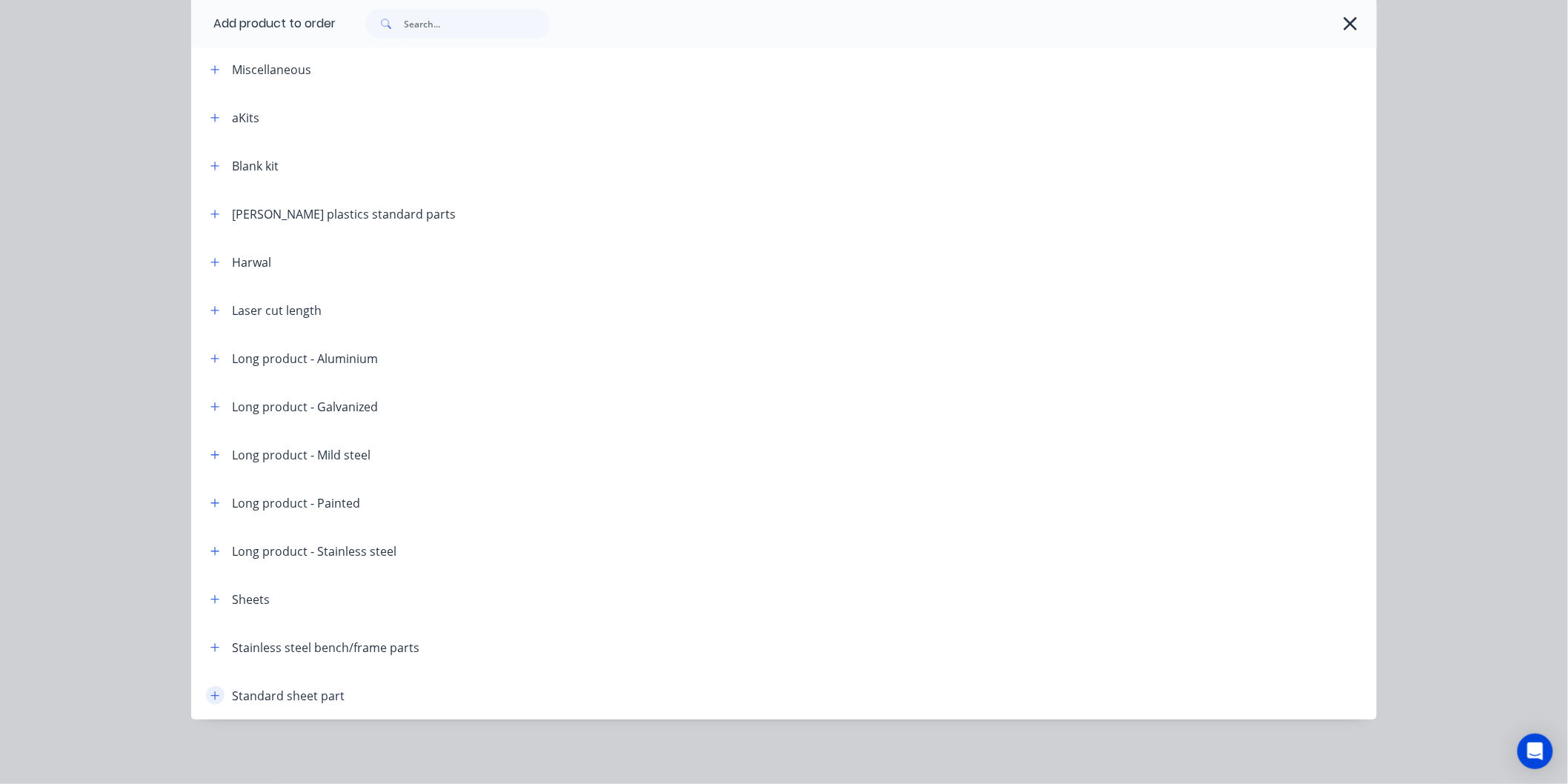
click at [210, 694] on icon "button" at bounding box center [215, 695] width 9 height 11
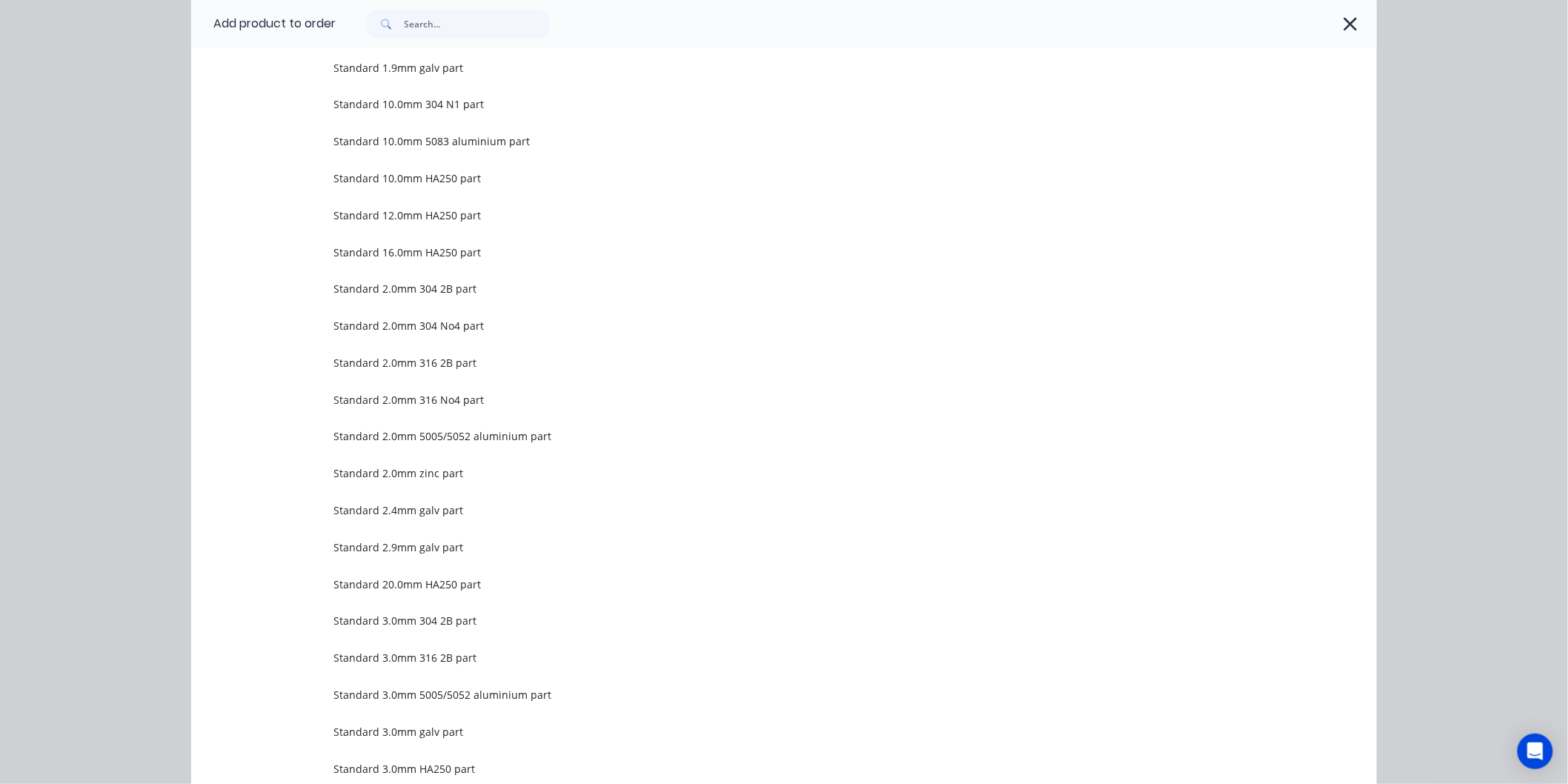
scroll to position [1386, 0]
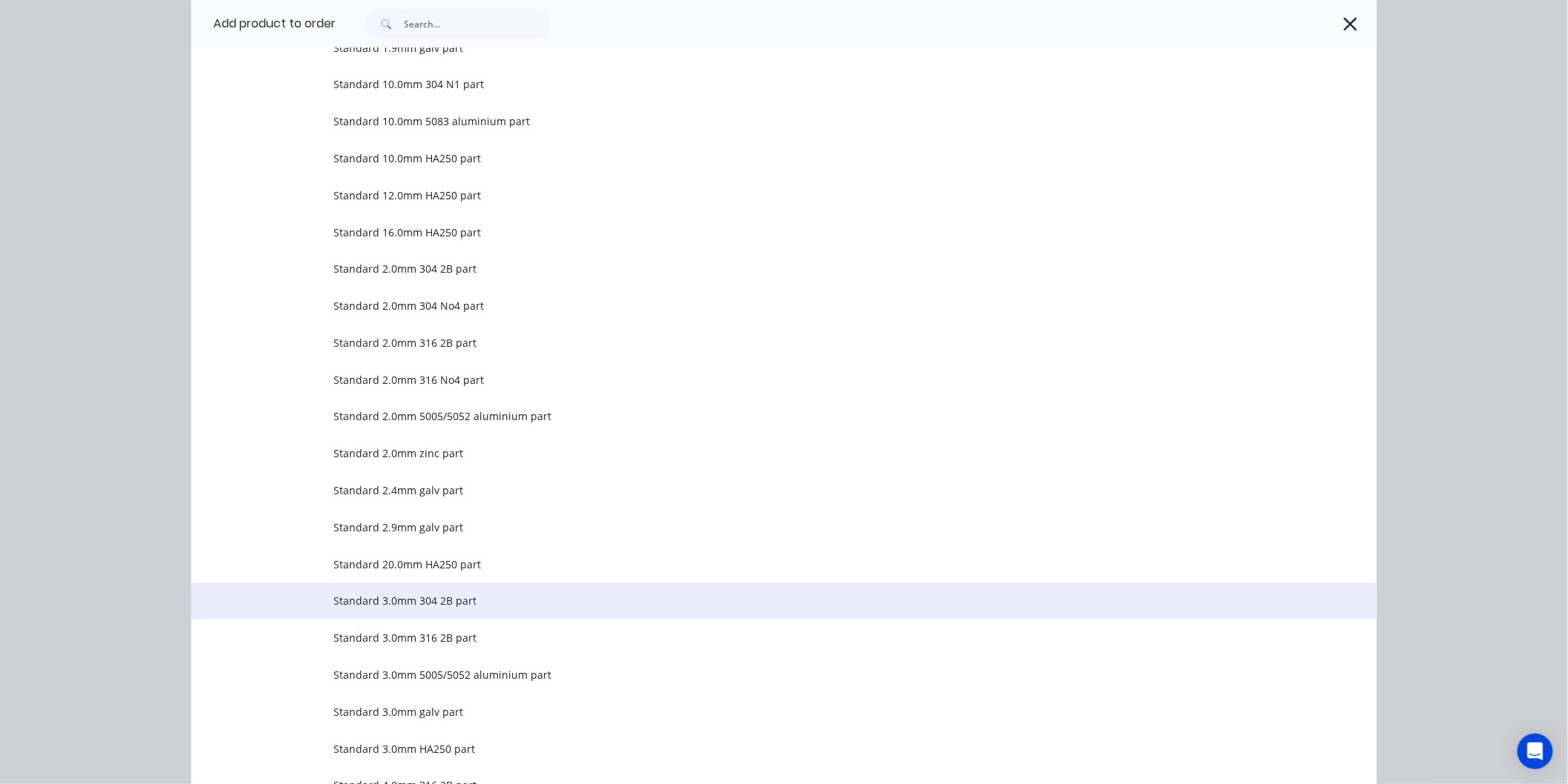
click at [349, 595] on span "Standard 3.0mm 304 2B part" at bounding box center [750, 600] width 835 height 15
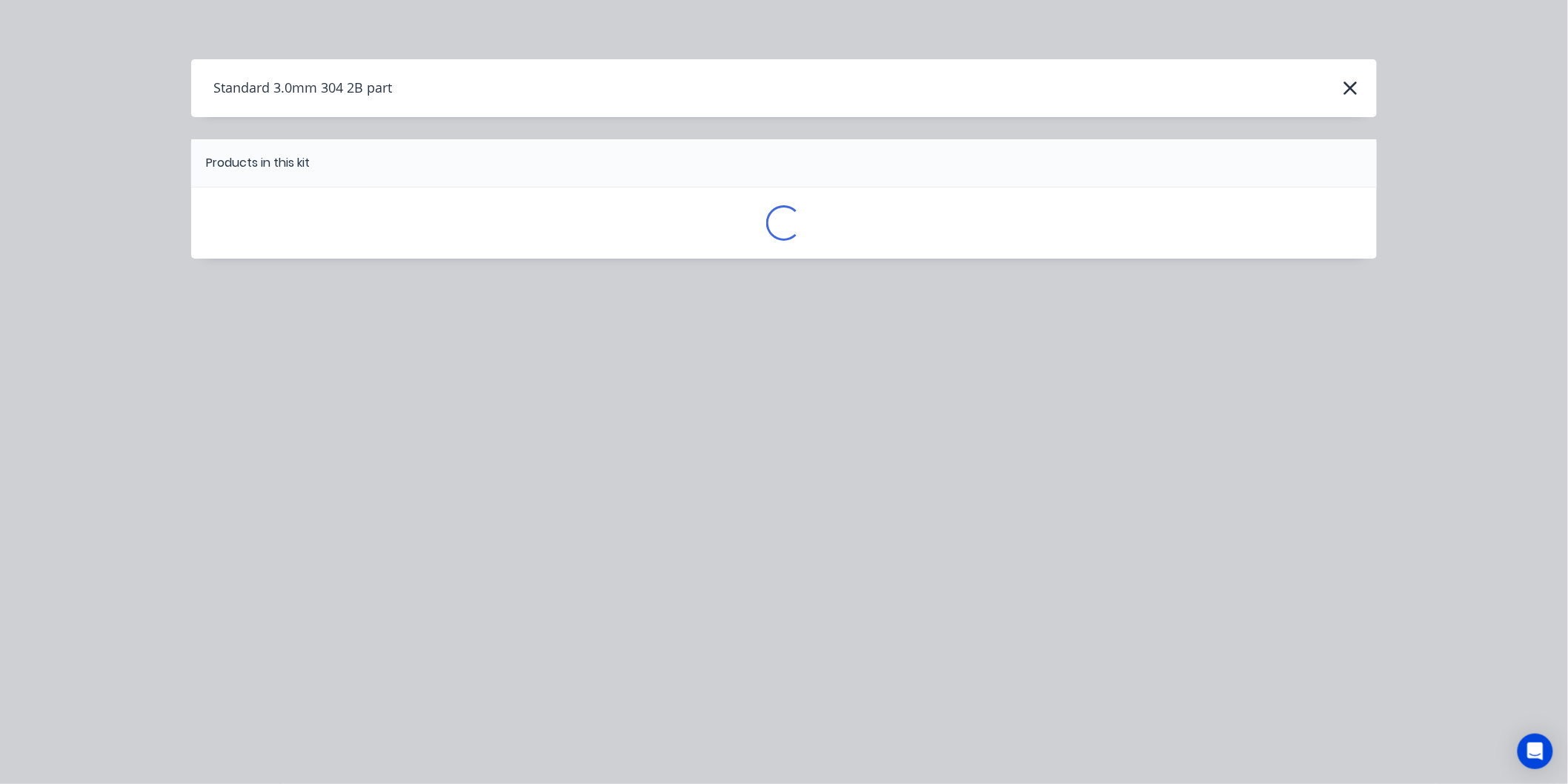
scroll to position [0, 0]
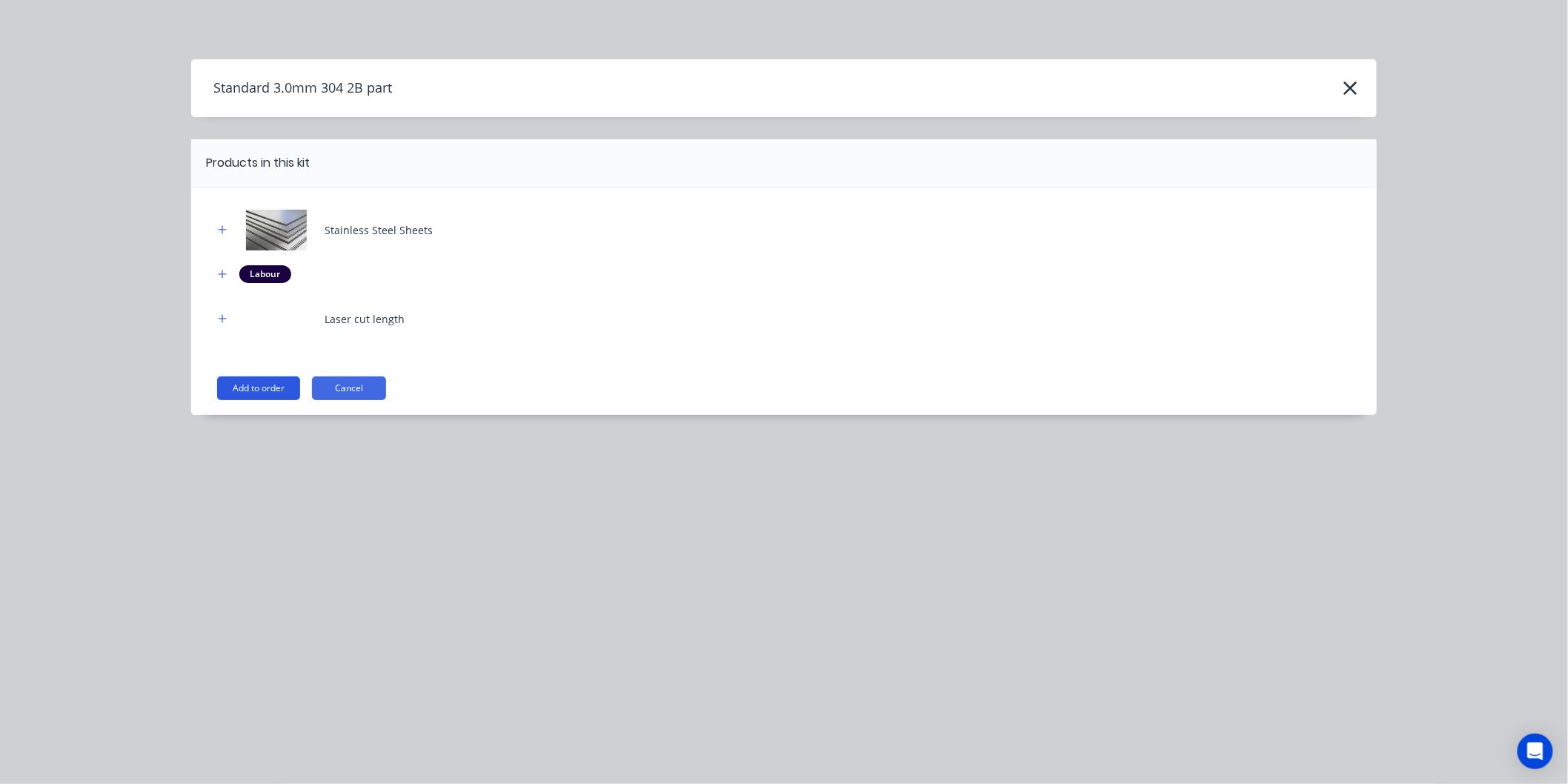
click at [266, 385] on button "Add to order" at bounding box center [259, 388] width 83 height 24
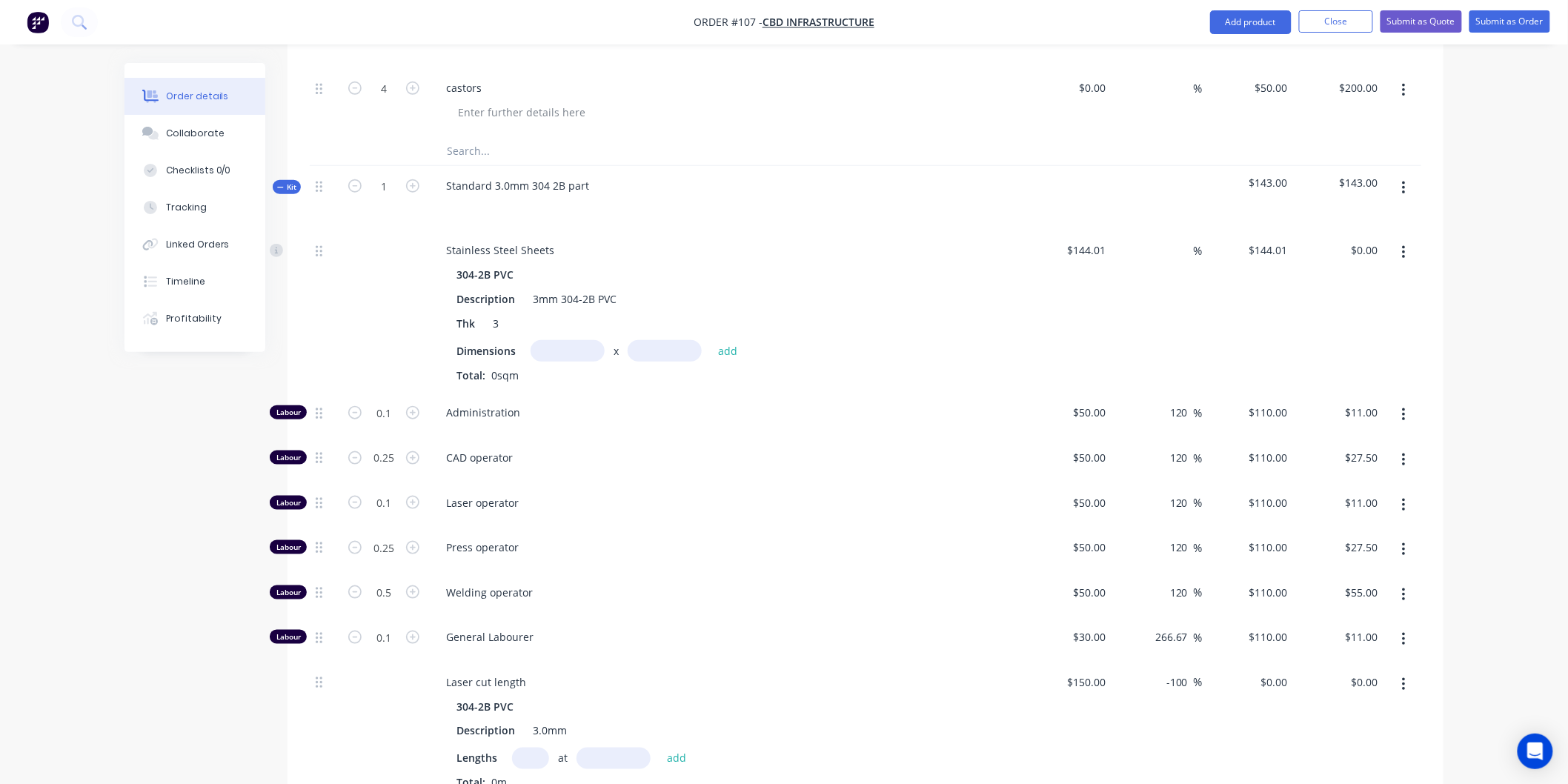
scroll to position [2797, 0]
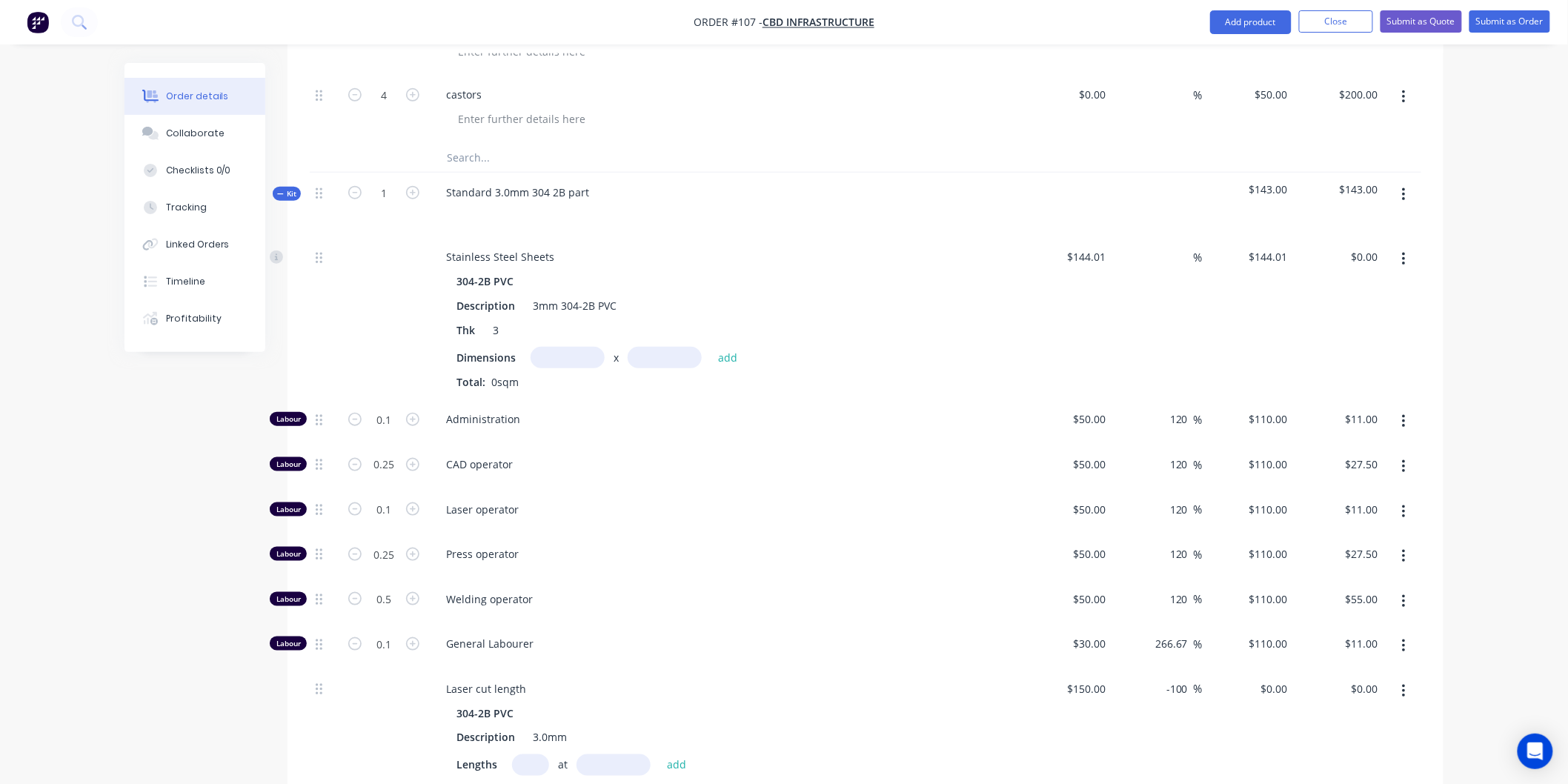
click at [558, 356] on input "text" at bounding box center [567, 358] width 74 height 21
click at [654, 359] on input "text" at bounding box center [665, 358] width 74 height 21
type input "200m"
type input "5600m"
click at [717, 352] on button "add" at bounding box center [728, 358] width 35 height 20
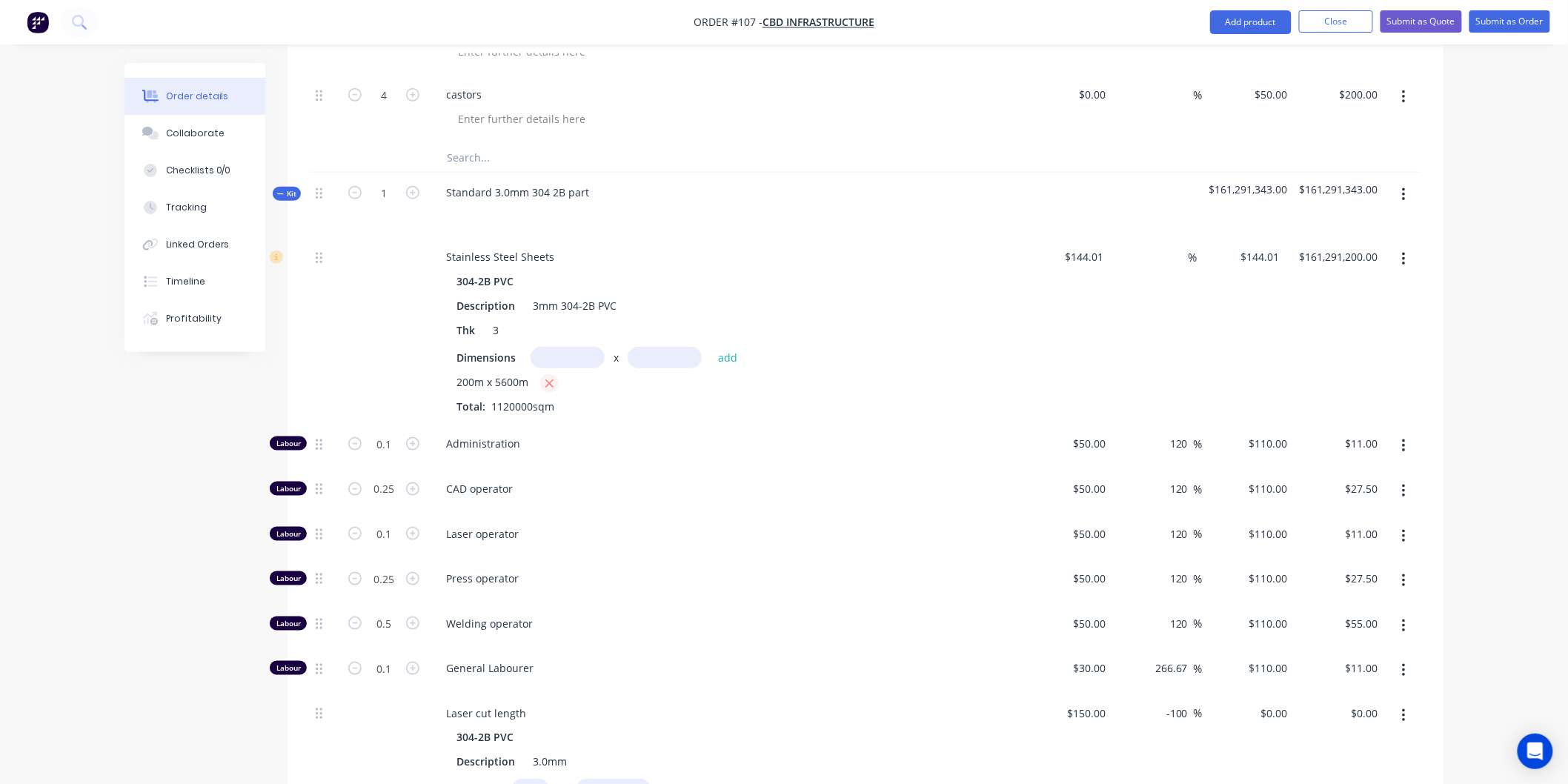
click at [546, 383] on icon "button" at bounding box center [549, 384] width 10 height 13
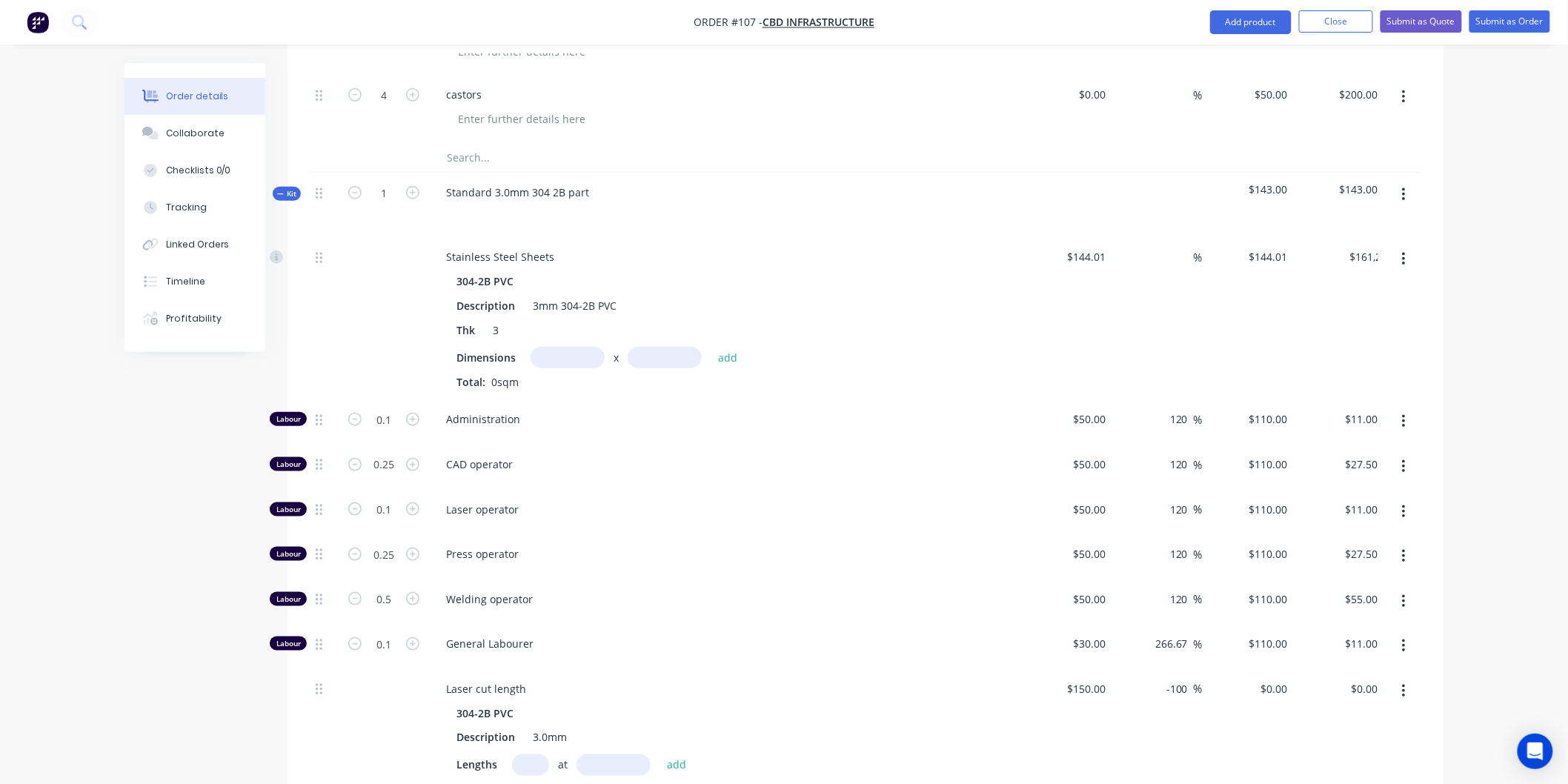
type input "$0.00"
click at [561, 357] on input "text" at bounding box center [567, 358] width 74 height 21
type input "0.2m"
click at [678, 357] on input "text" at bounding box center [665, 358] width 74 height 21
type input "5.6m"
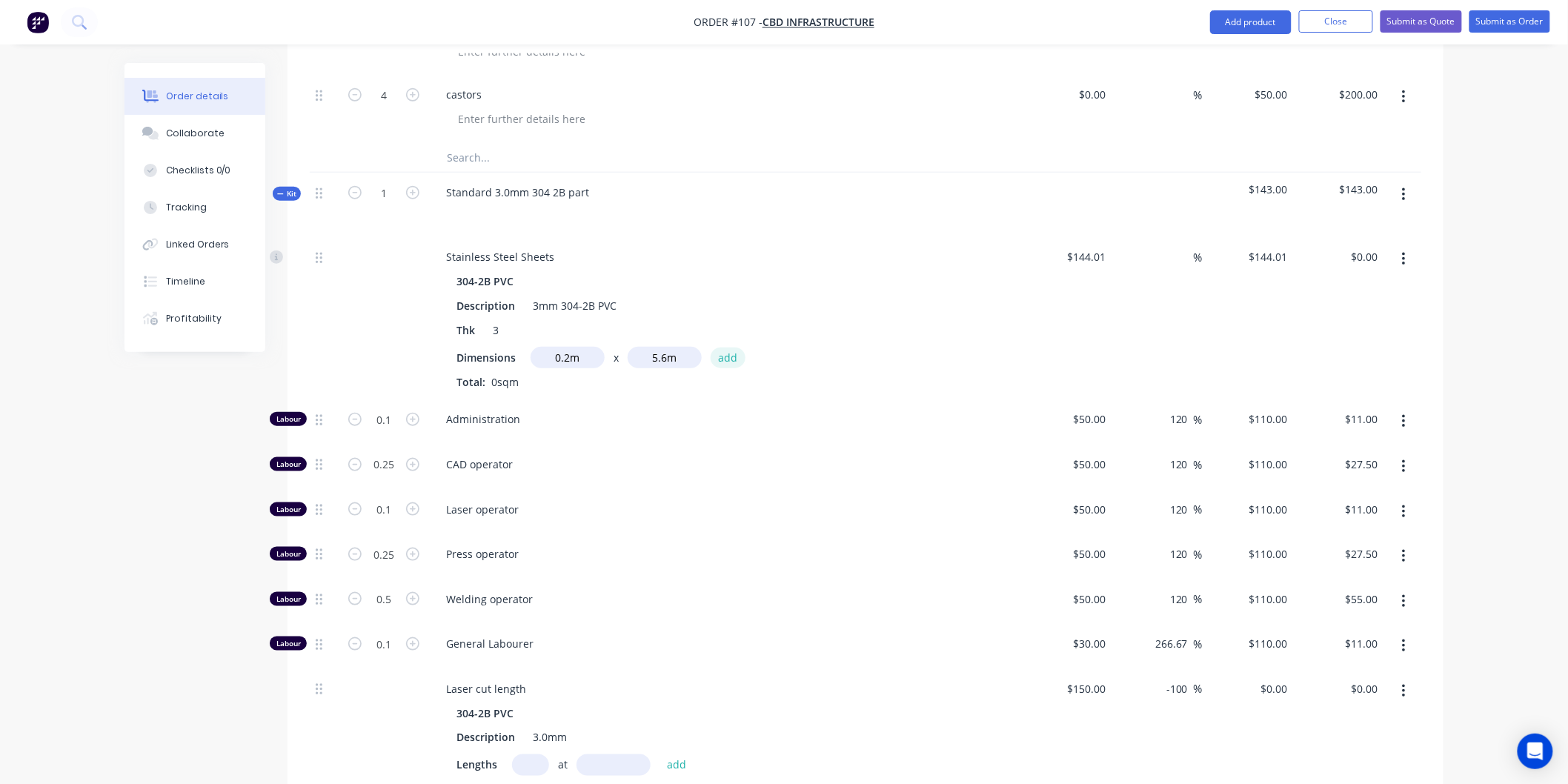
click at [728, 351] on button "add" at bounding box center [728, 358] width 35 height 20
type input "$161.29"
